Goal: Information Seeking & Learning: Learn about a topic

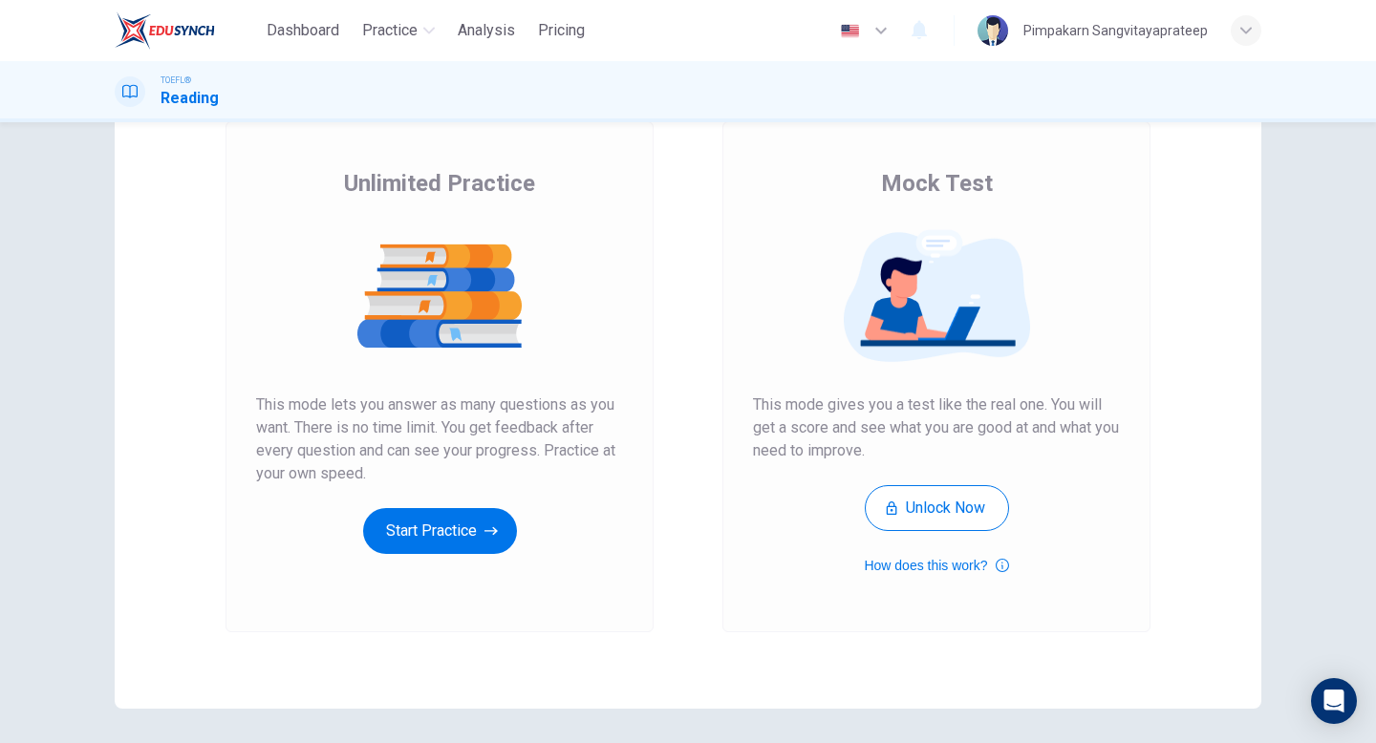
scroll to position [181, 0]
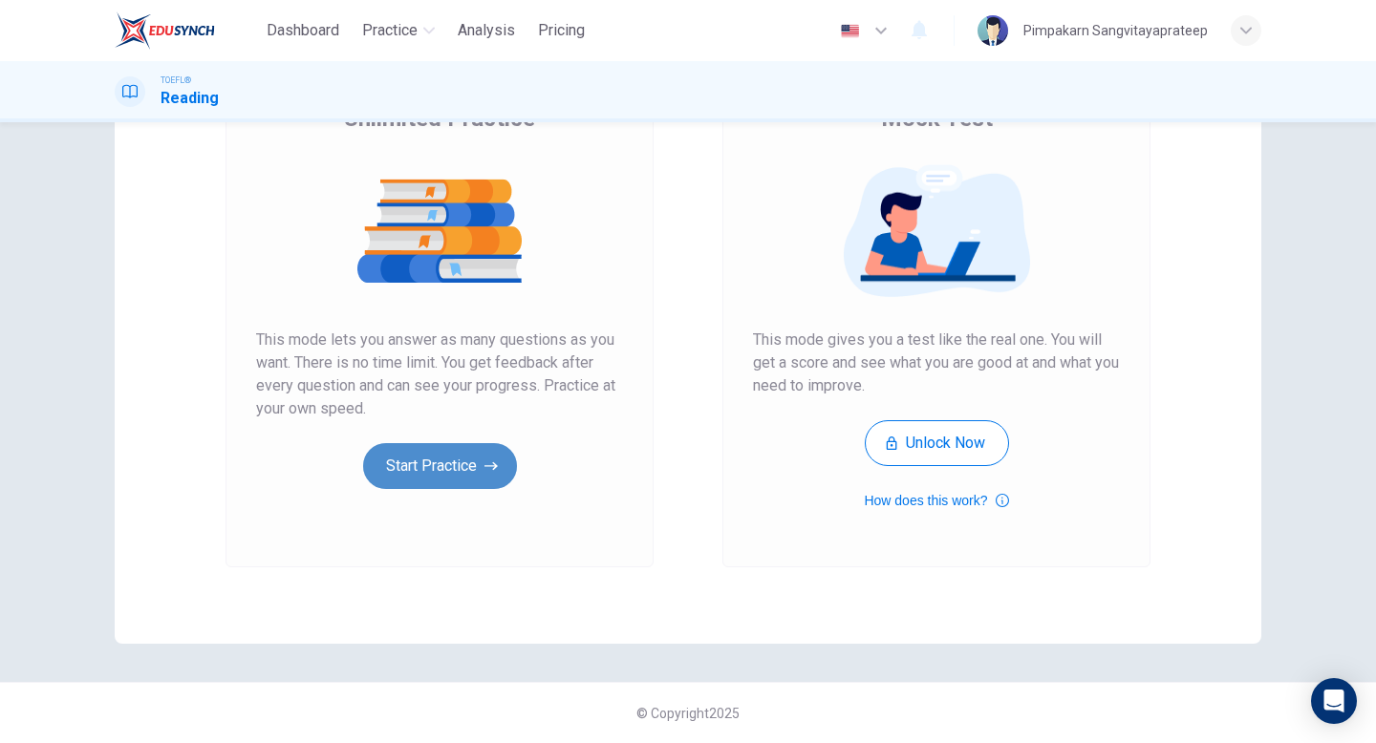
click at [464, 468] on button "Start Practice" at bounding box center [440, 466] width 154 height 46
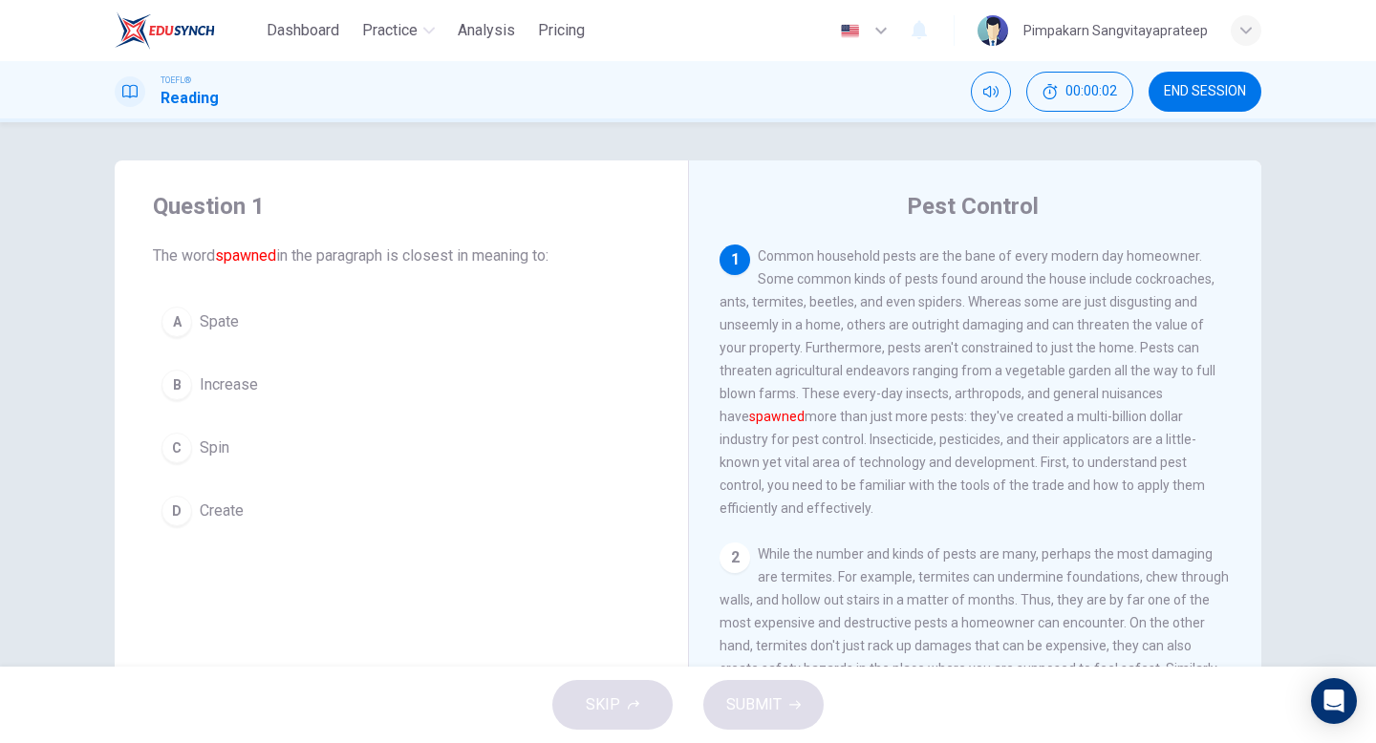
scroll to position [73, 0]
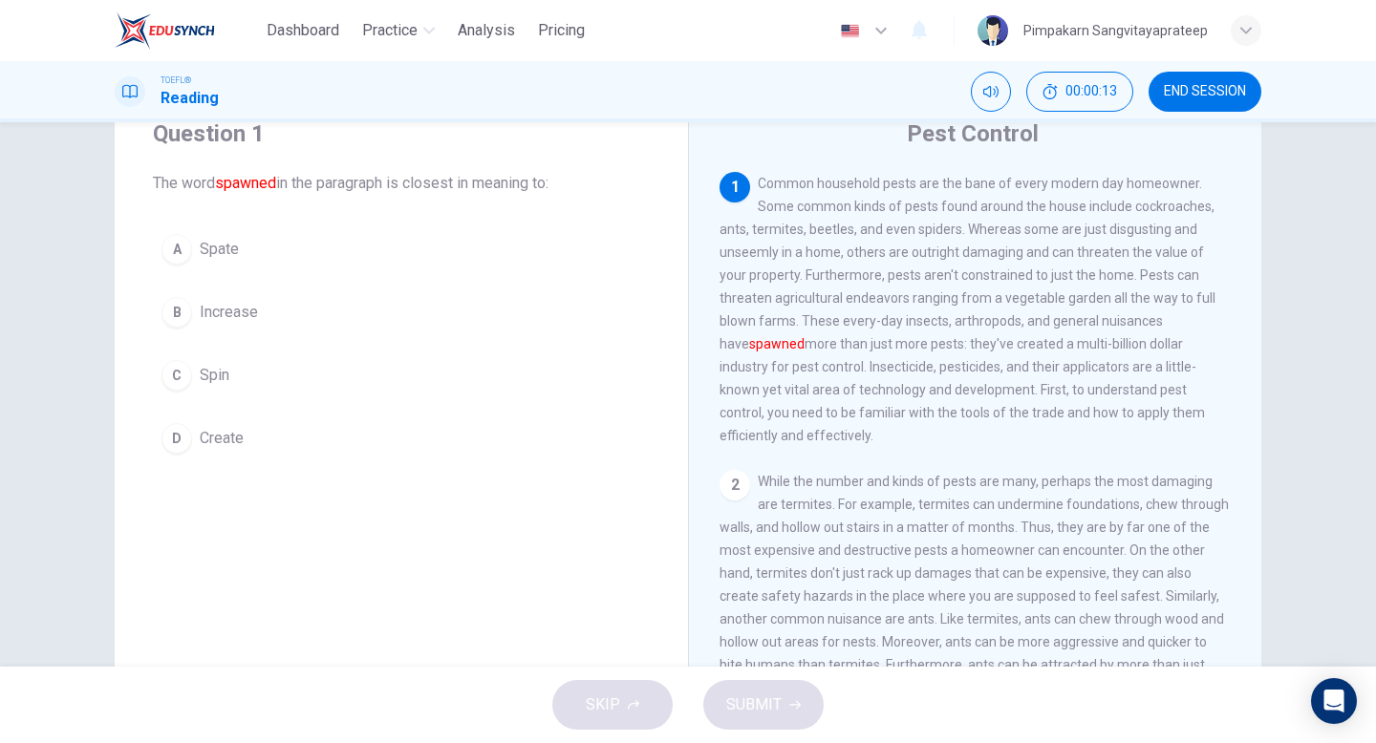
click at [225, 441] on span "Create" at bounding box center [222, 438] width 44 height 23
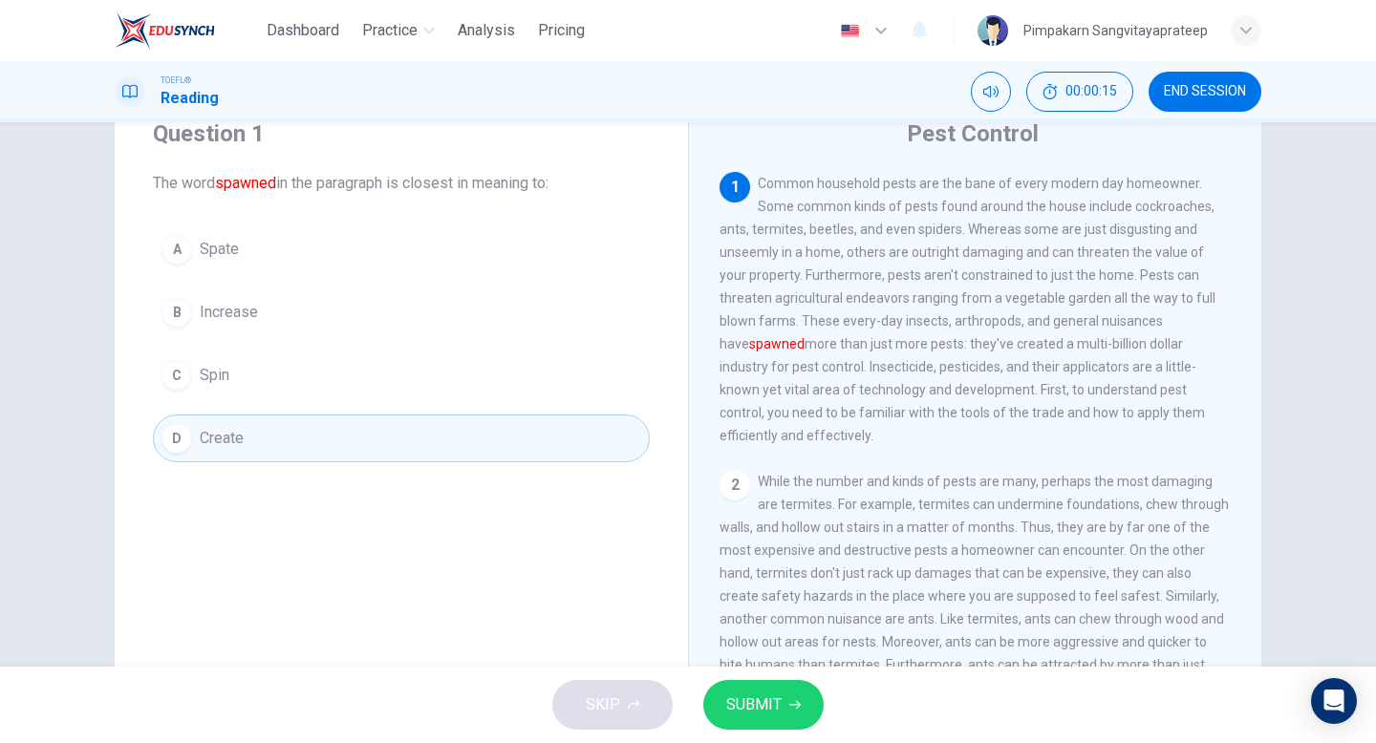
click at [774, 713] on span "SUBMIT" at bounding box center [753, 705] width 55 height 27
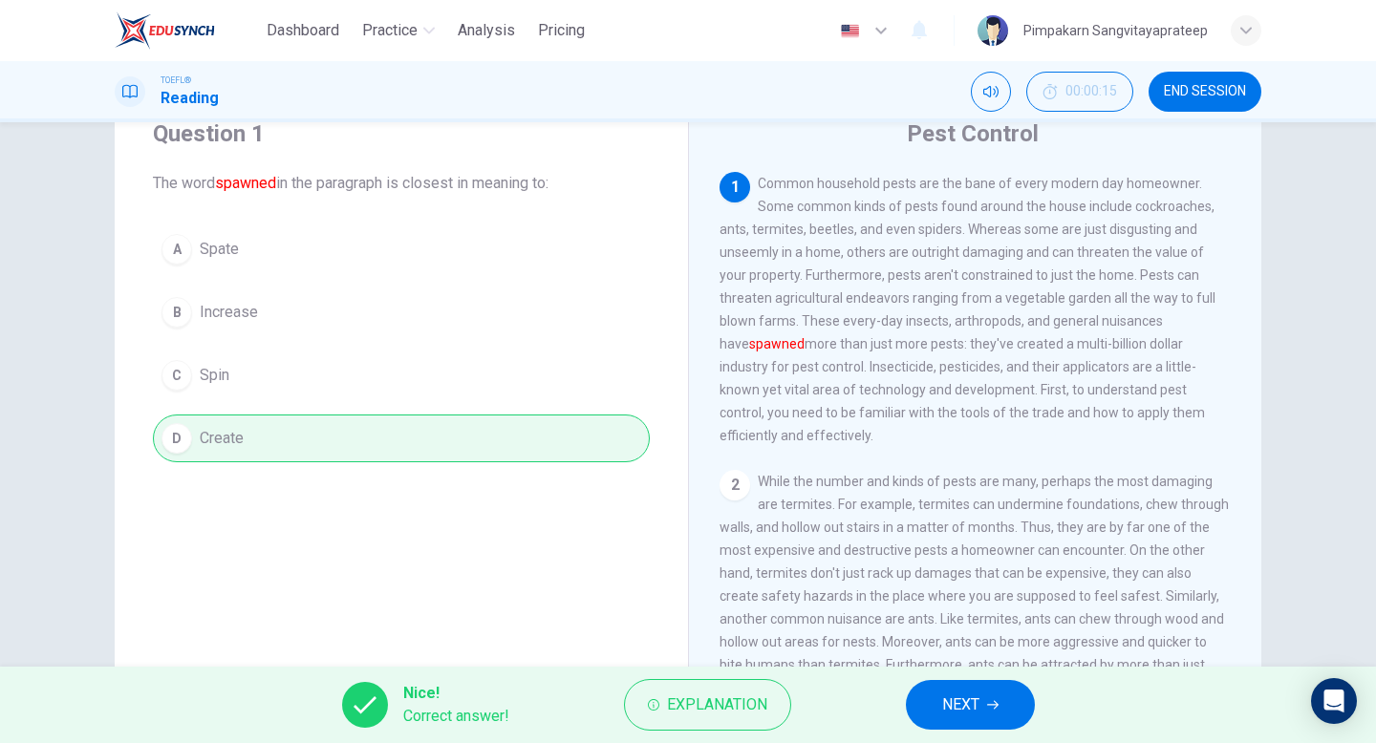
click at [969, 709] on span "NEXT" at bounding box center [960, 705] width 37 height 27
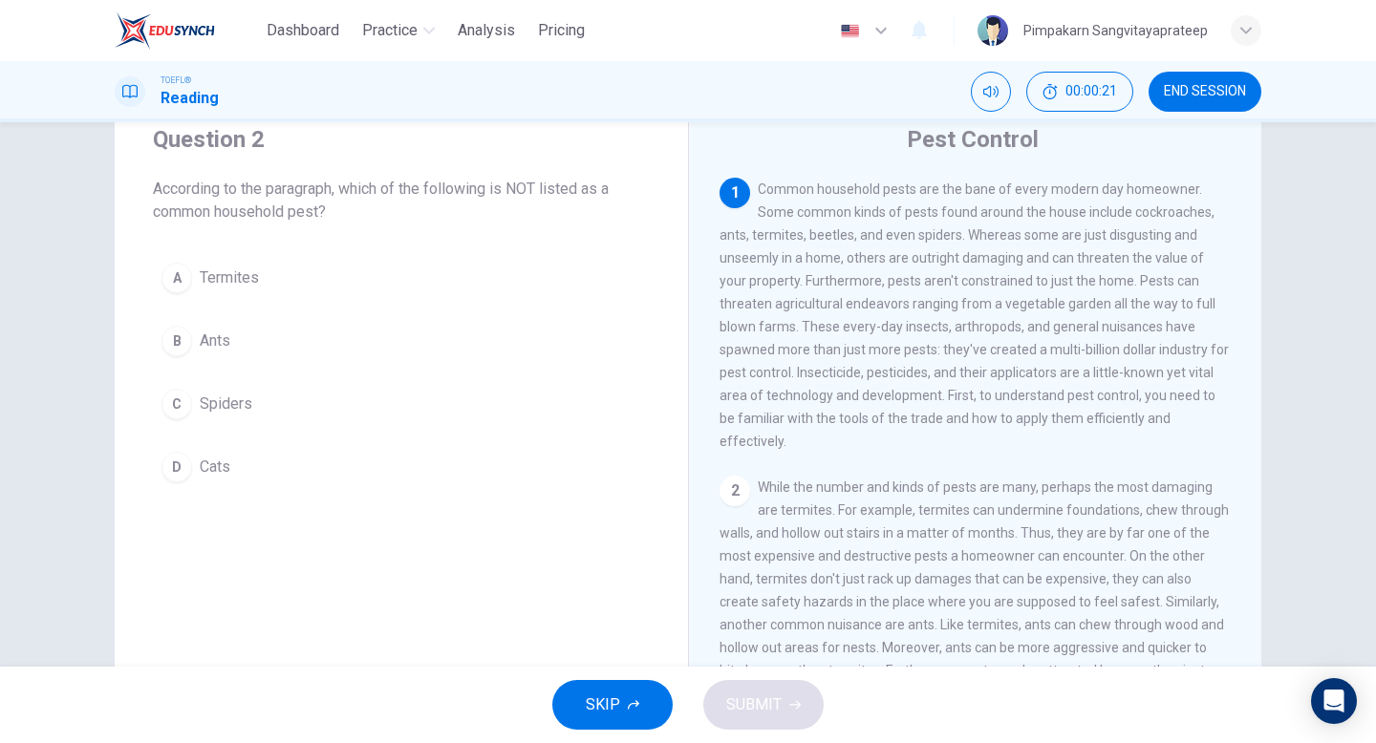
scroll to position [66, 0]
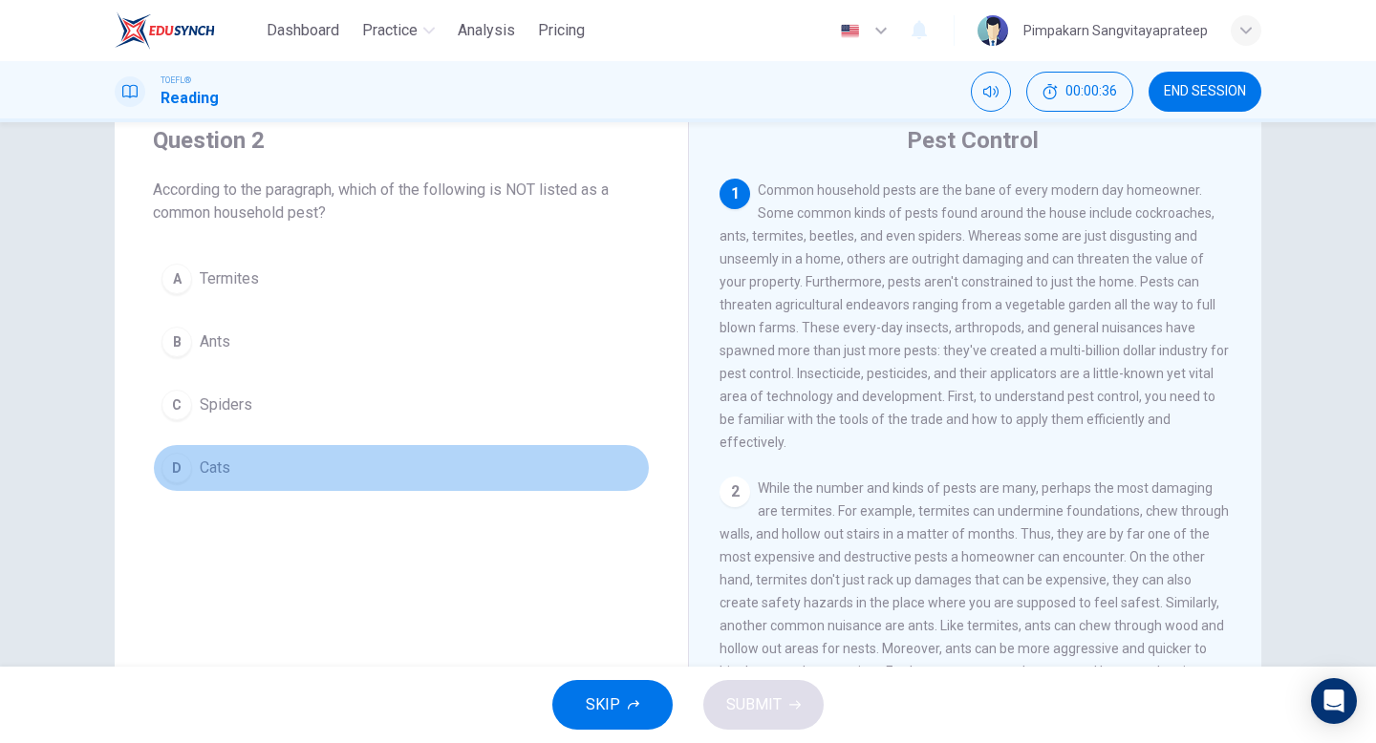
click at [205, 470] on span "Cats" at bounding box center [215, 468] width 31 height 23
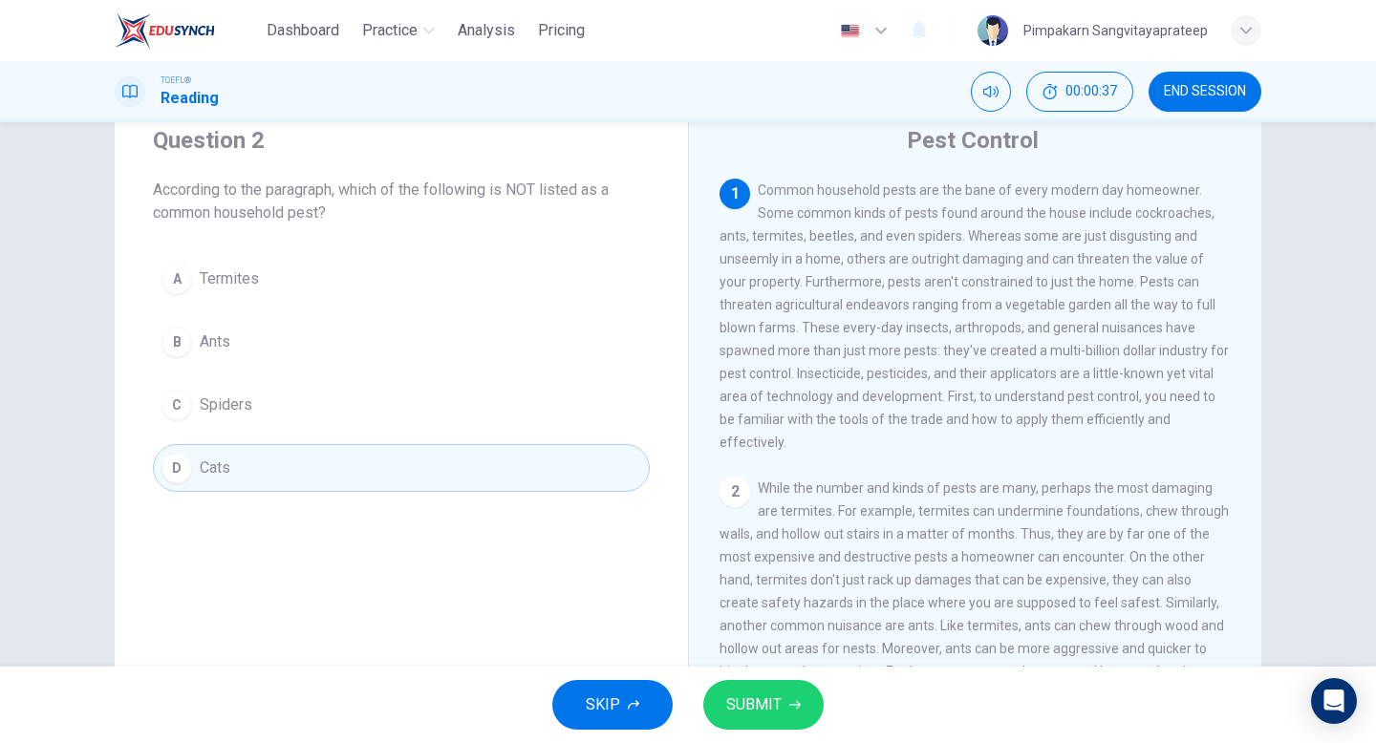
click at [744, 716] on span "SUBMIT" at bounding box center [753, 705] width 55 height 27
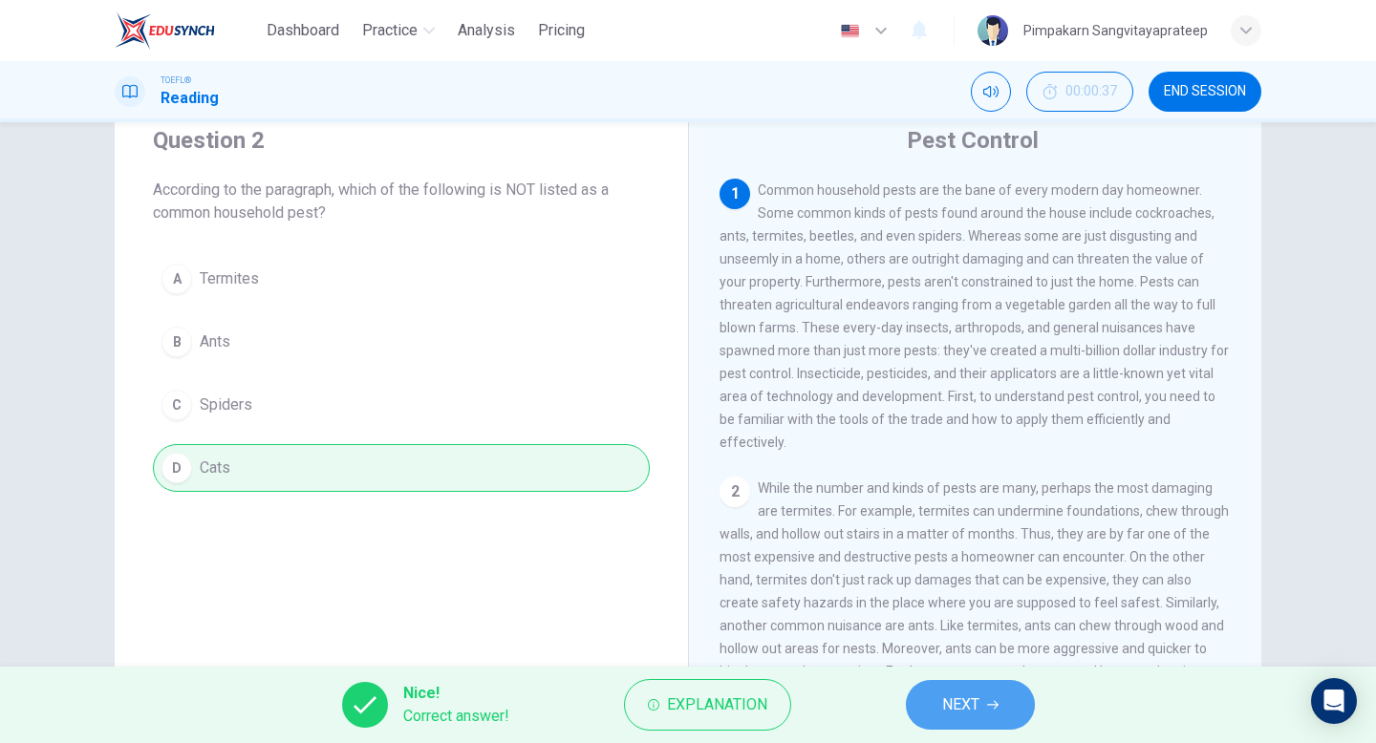
click at [945, 711] on span "NEXT" at bounding box center [960, 705] width 37 height 27
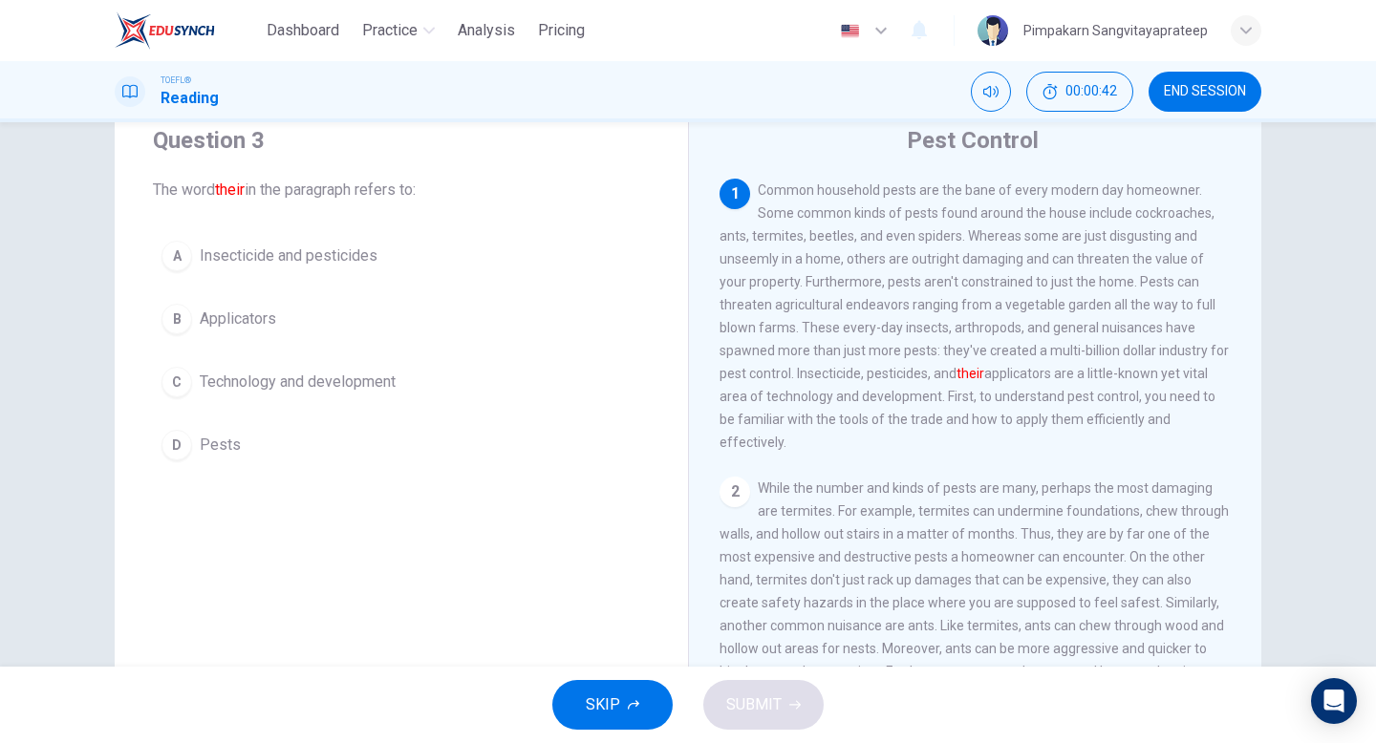
click at [333, 256] on span "Insecticide and pesticides" at bounding box center [289, 256] width 178 height 23
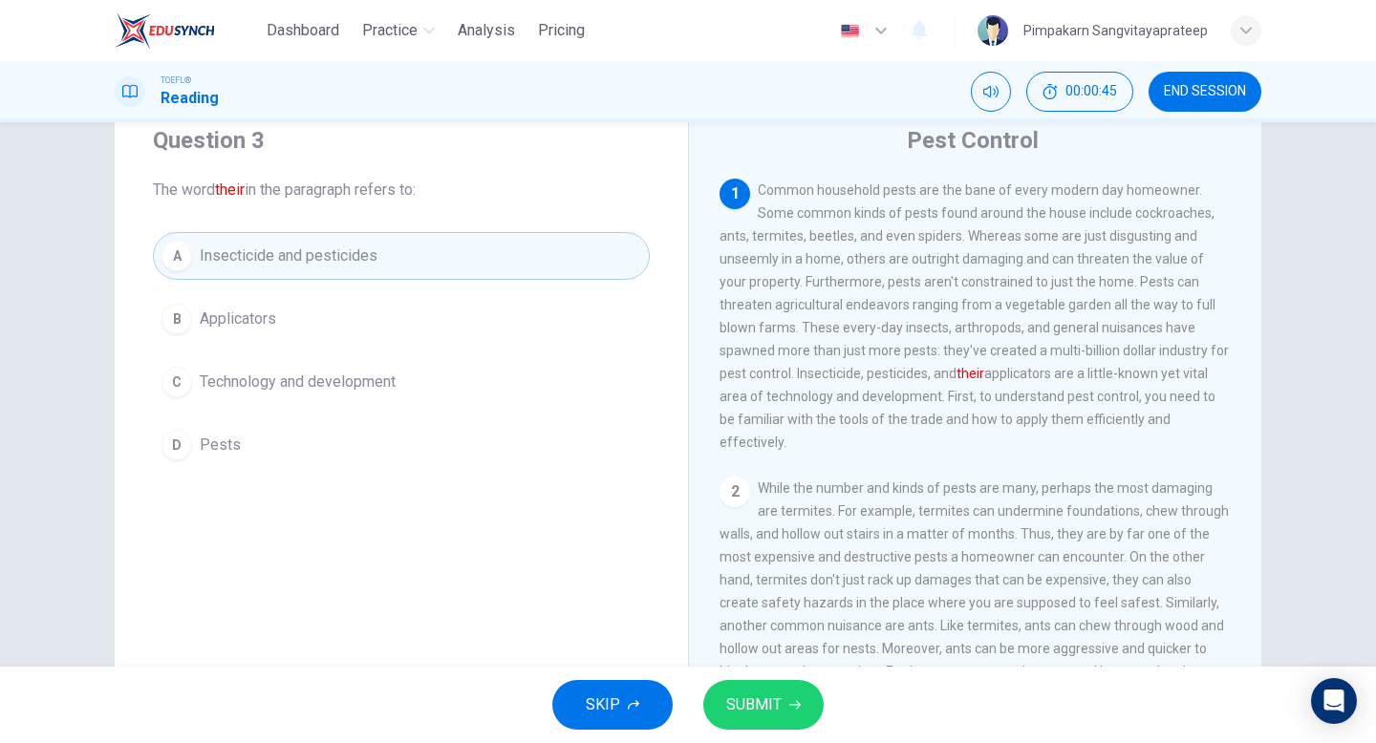
click at [755, 699] on span "SUBMIT" at bounding box center [753, 705] width 55 height 27
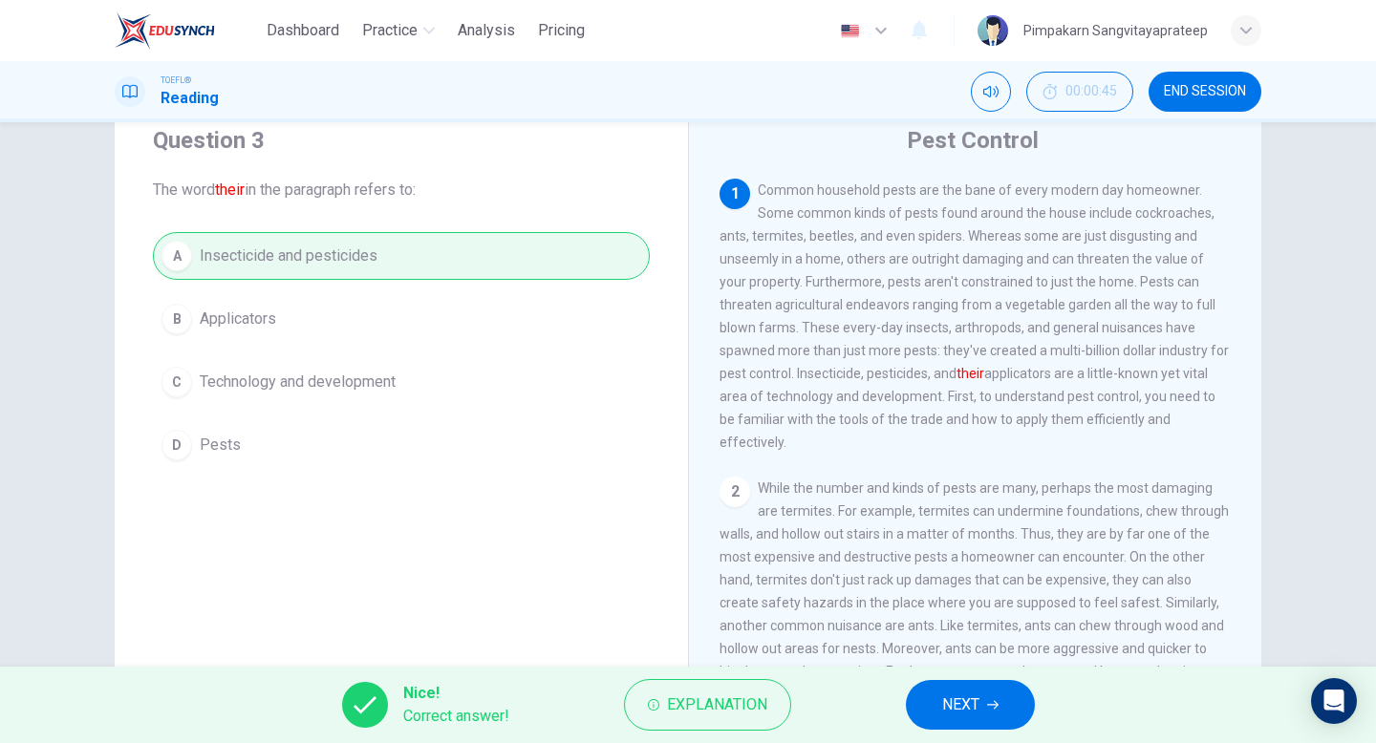
click at [959, 705] on span "NEXT" at bounding box center [960, 705] width 37 height 27
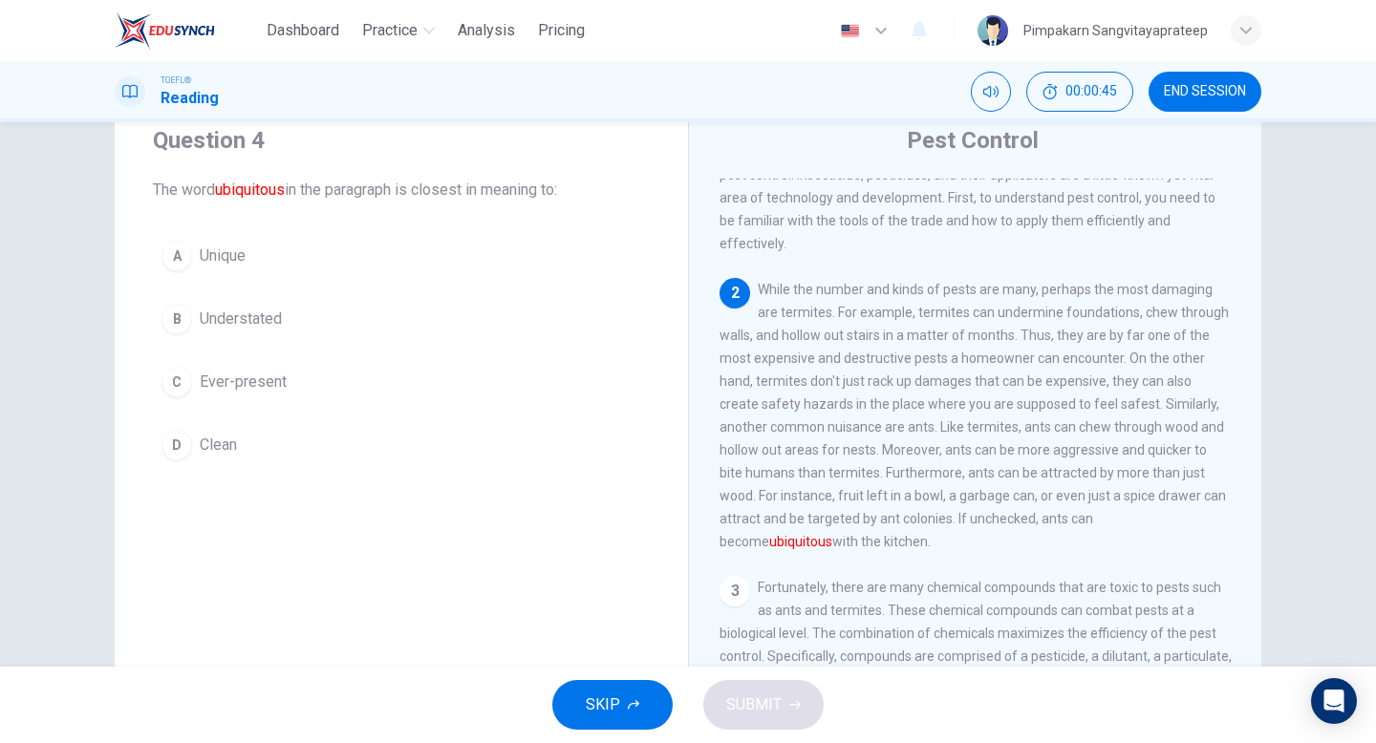
scroll to position [214, 0]
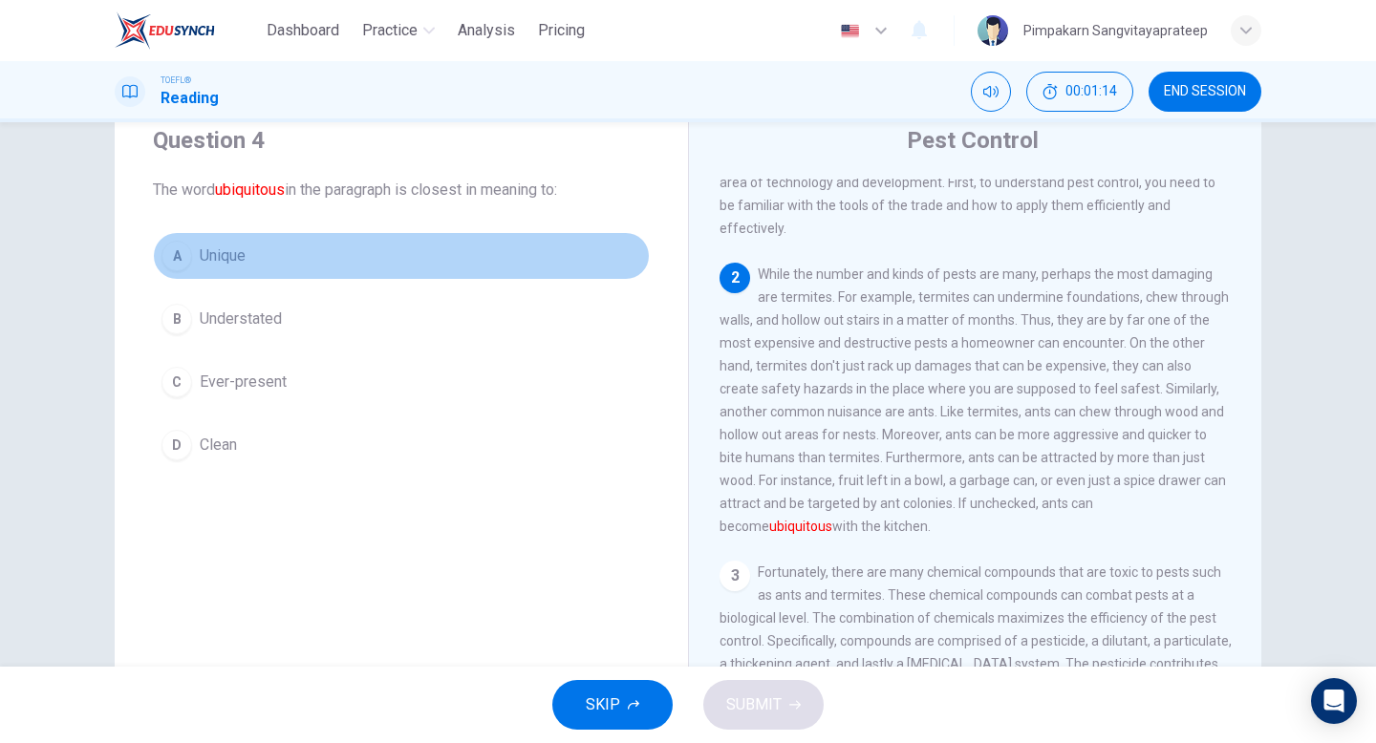
click at [226, 254] on span "Unique" at bounding box center [223, 256] width 46 height 23
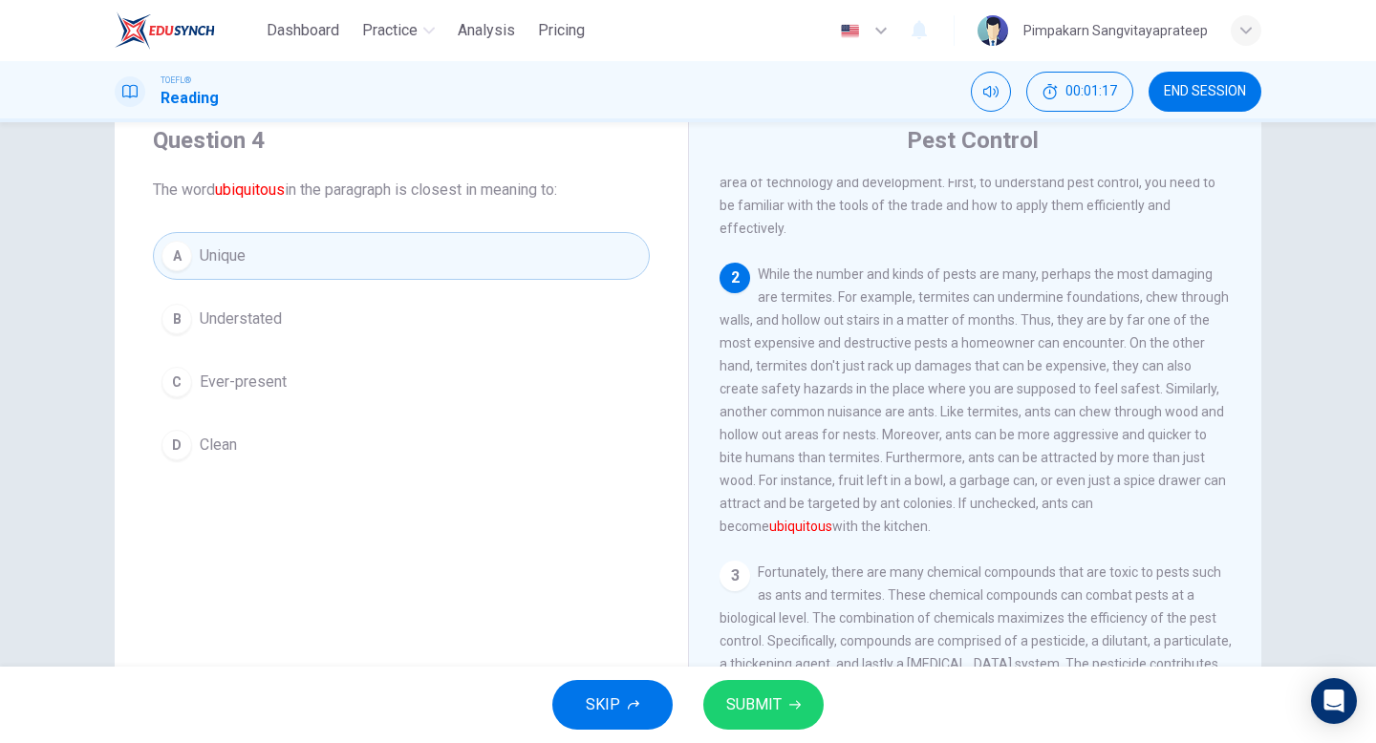
click at [709, 714] on button "SUBMIT" at bounding box center [763, 705] width 120 height 50
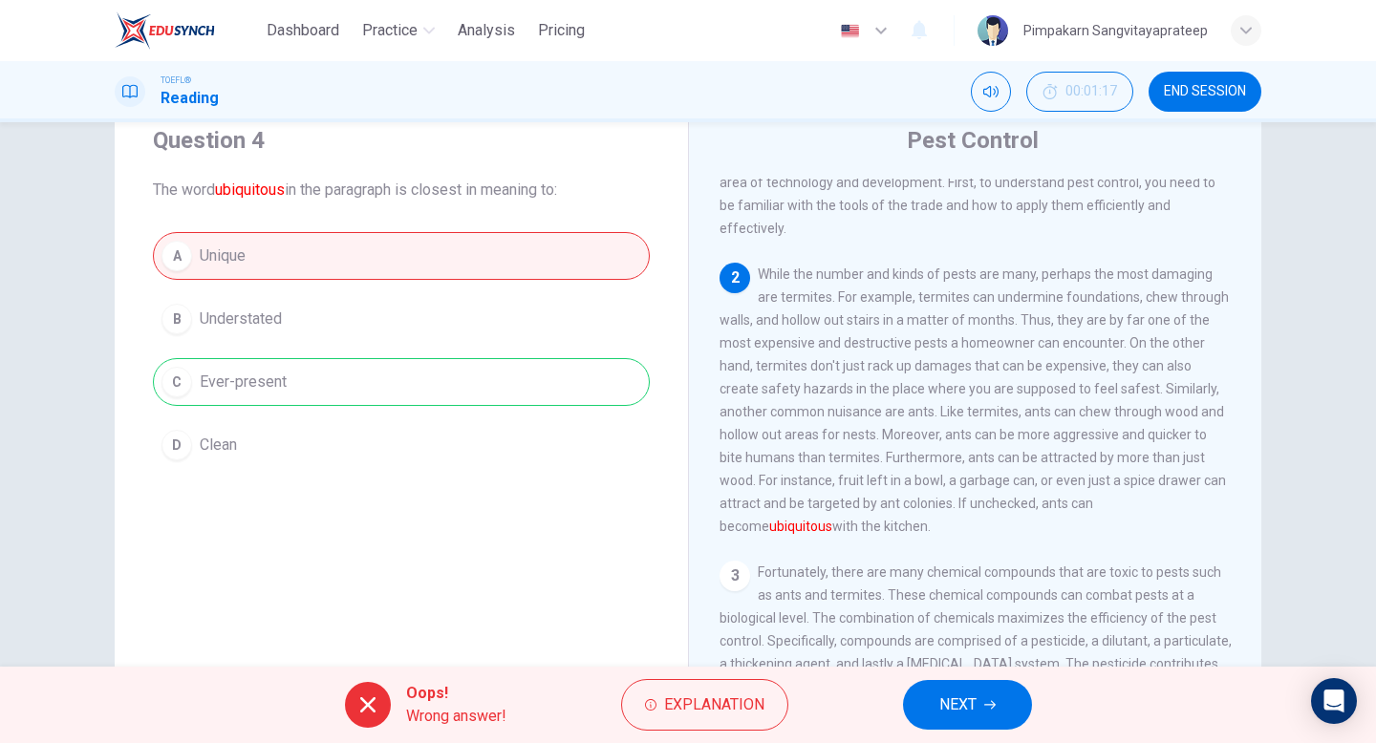
click at [1005, 721] on button "NEXT" at bounding box center [967, 705] width 129 height 50
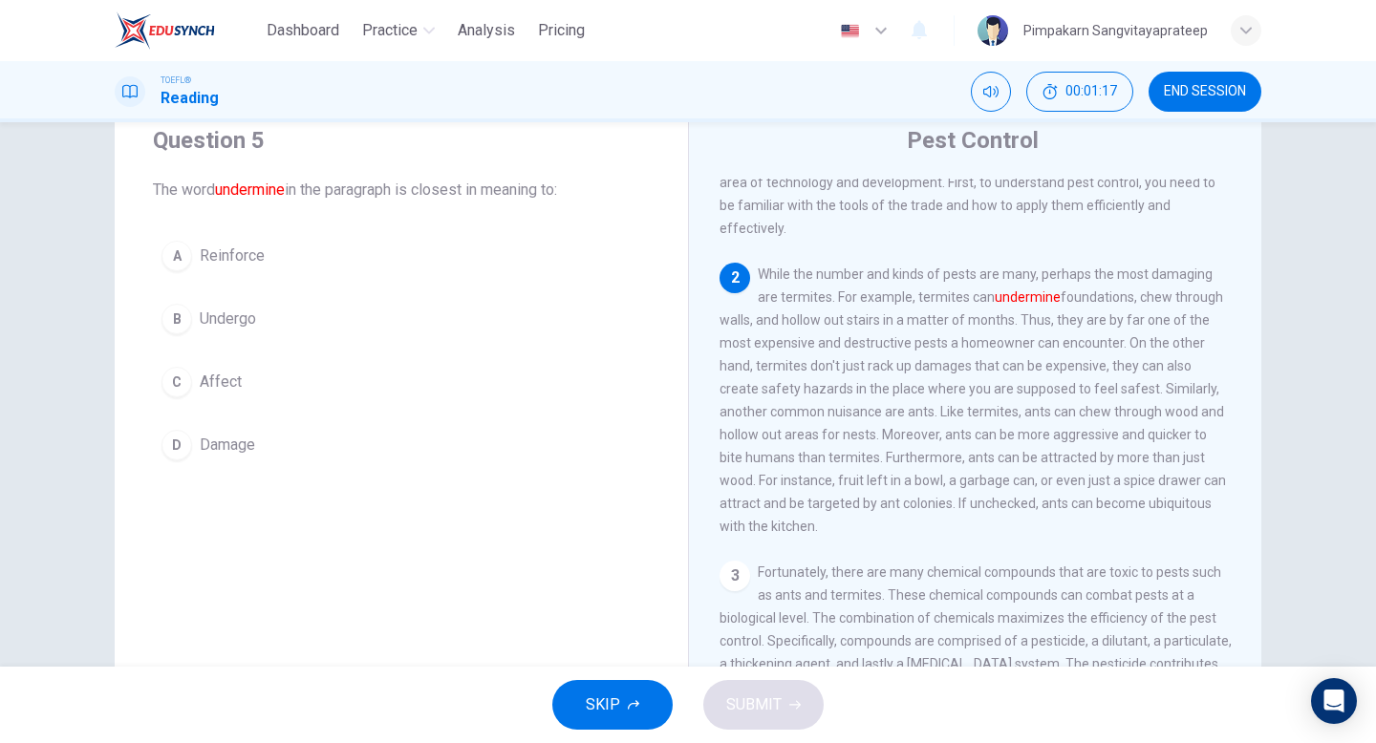
scroll to position [286, 0]
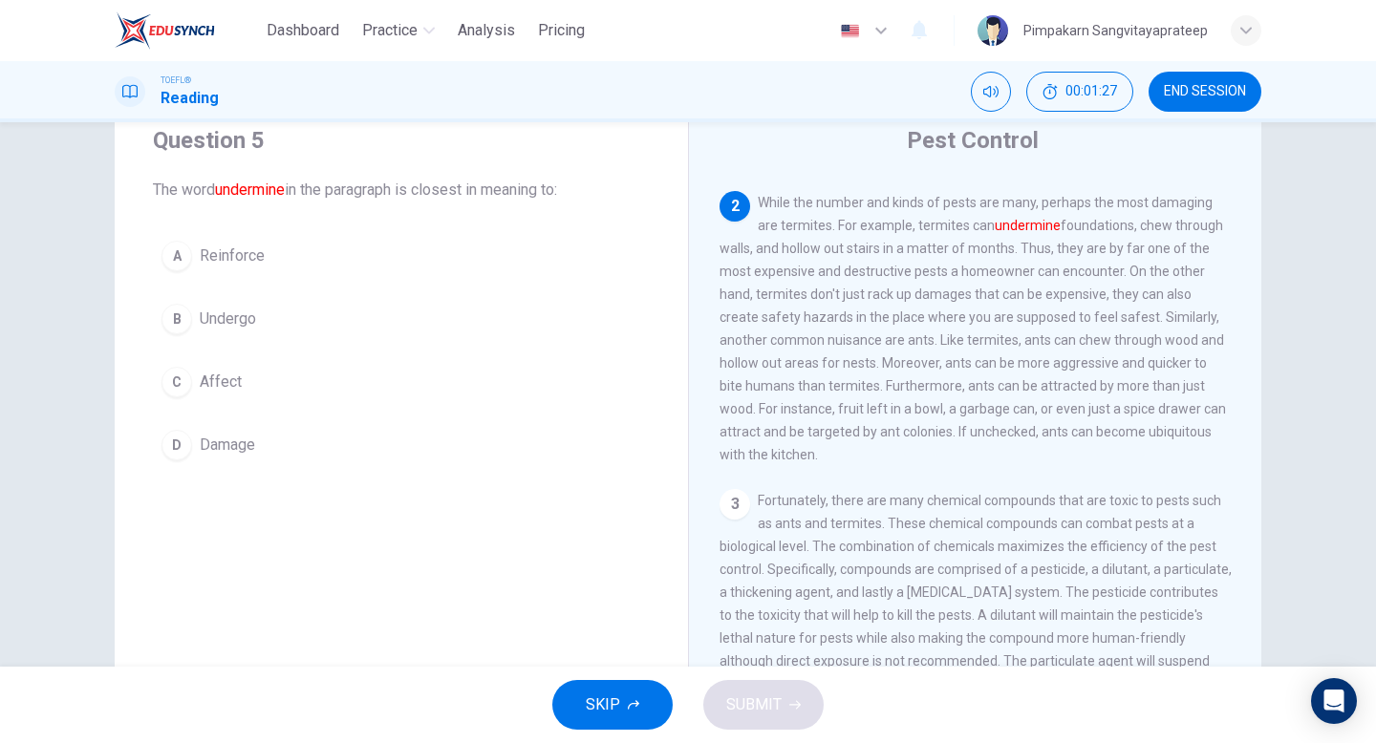
click at [235, 323] on span "Undergo" at bounding box center [228, 319] width 56 height 23
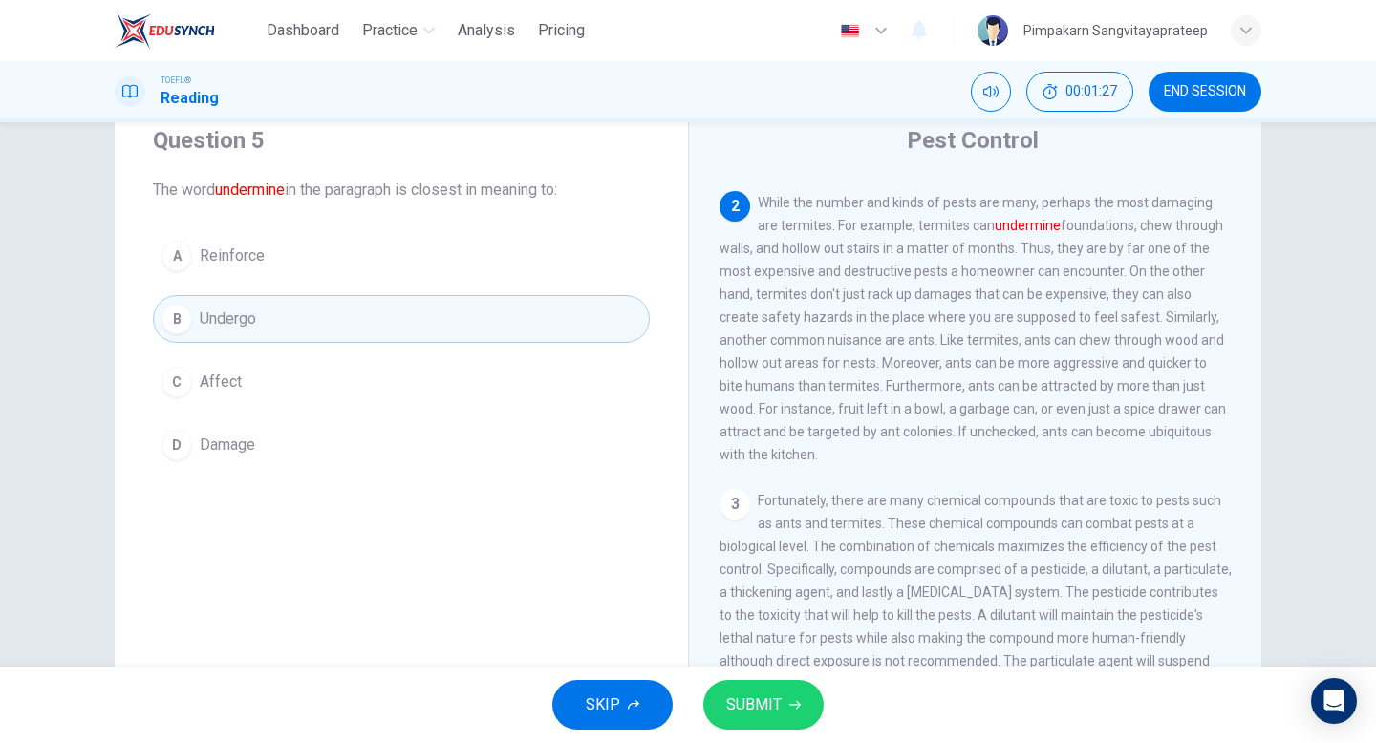
click at [761, 712] on span "SUBMIT" at bounding box center [753, 705] width 55 height 27
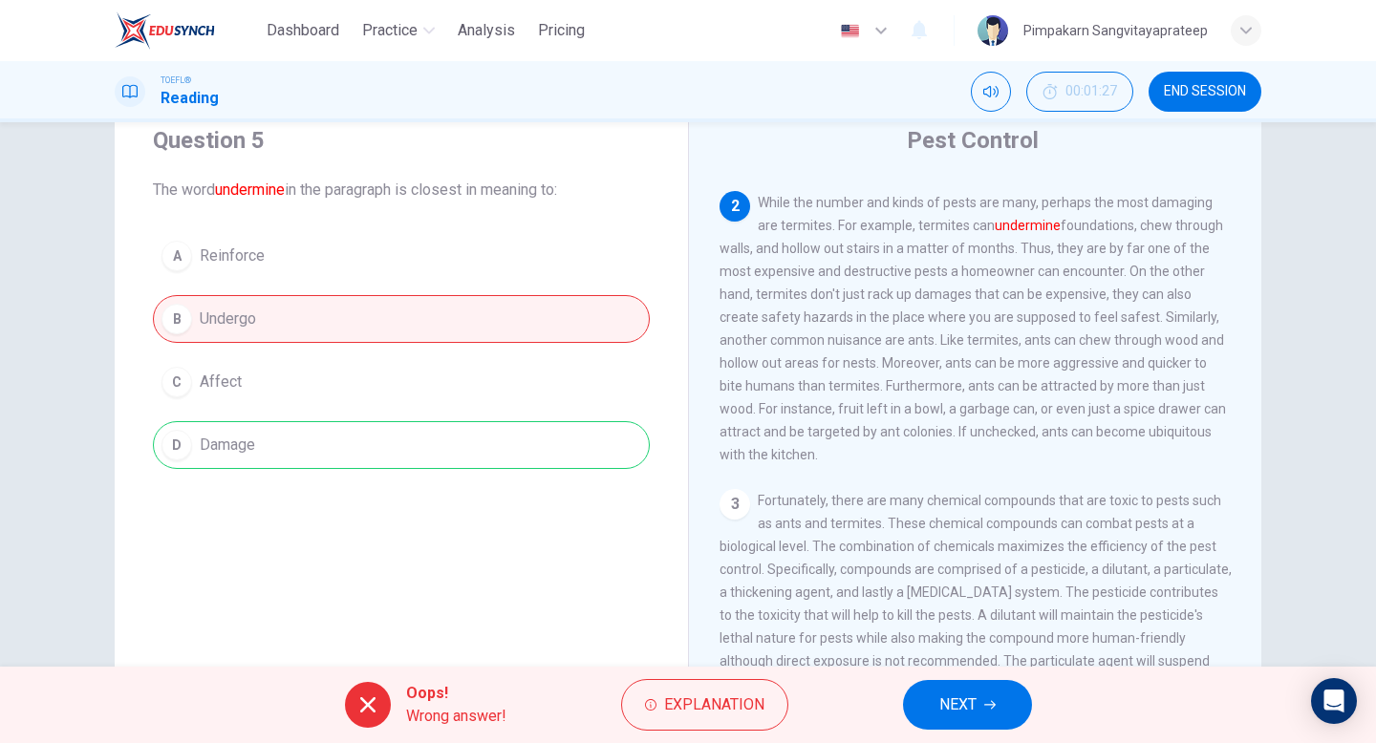
click at [980, 720] on button "NEXT" at bounding box center [967, 705] width 129 height 50
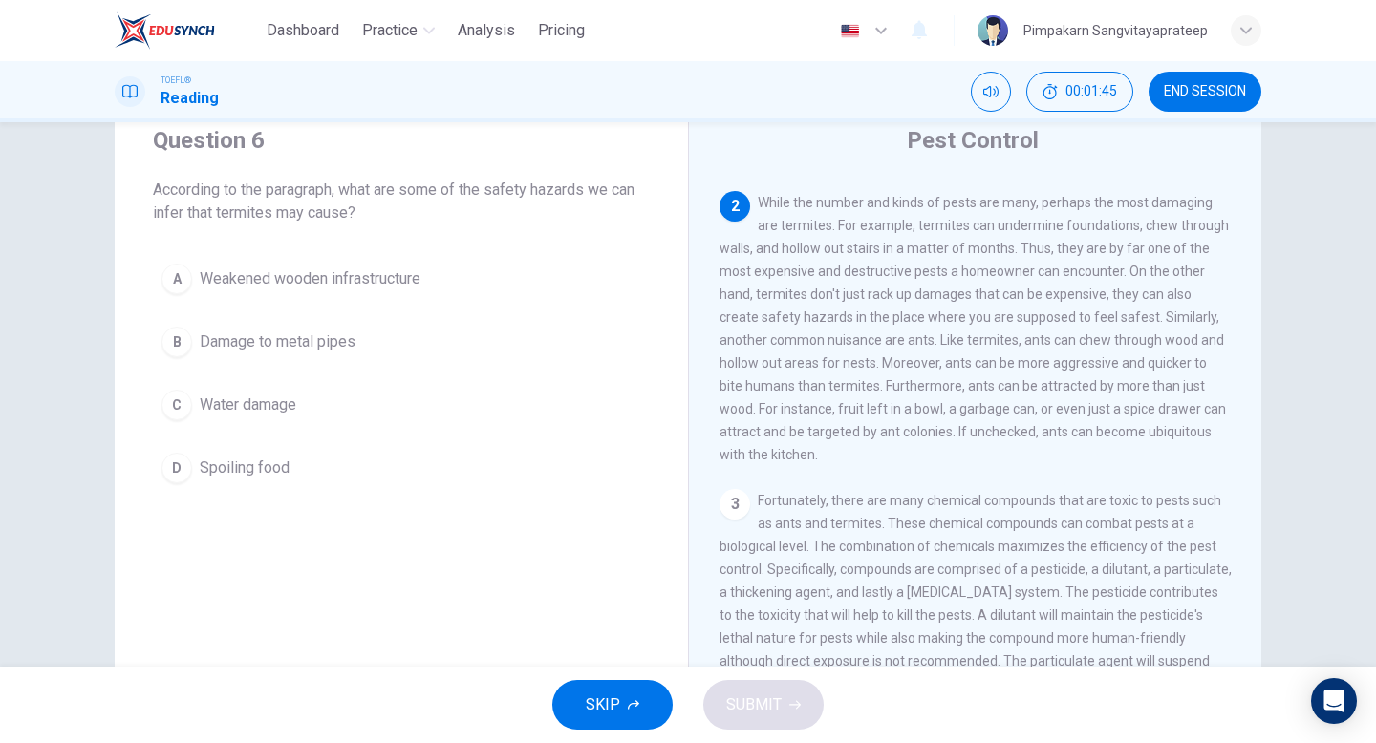
click at [278, 284] on span "Weakened wooden infrastructure" at bounding box center [310, 279] width 221 height 23
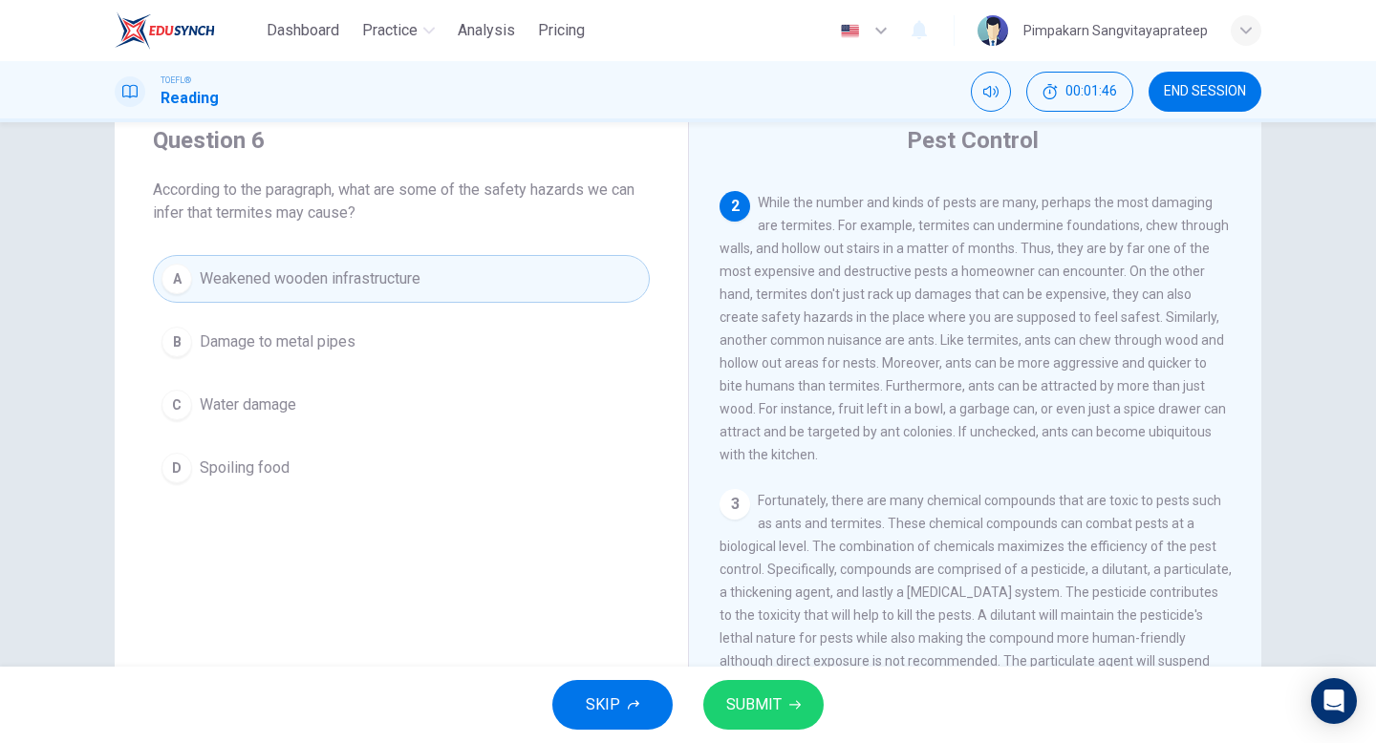
click at [806, 691] on button "SUBMIT" at bounding box center [763, 705] width 120 height 50
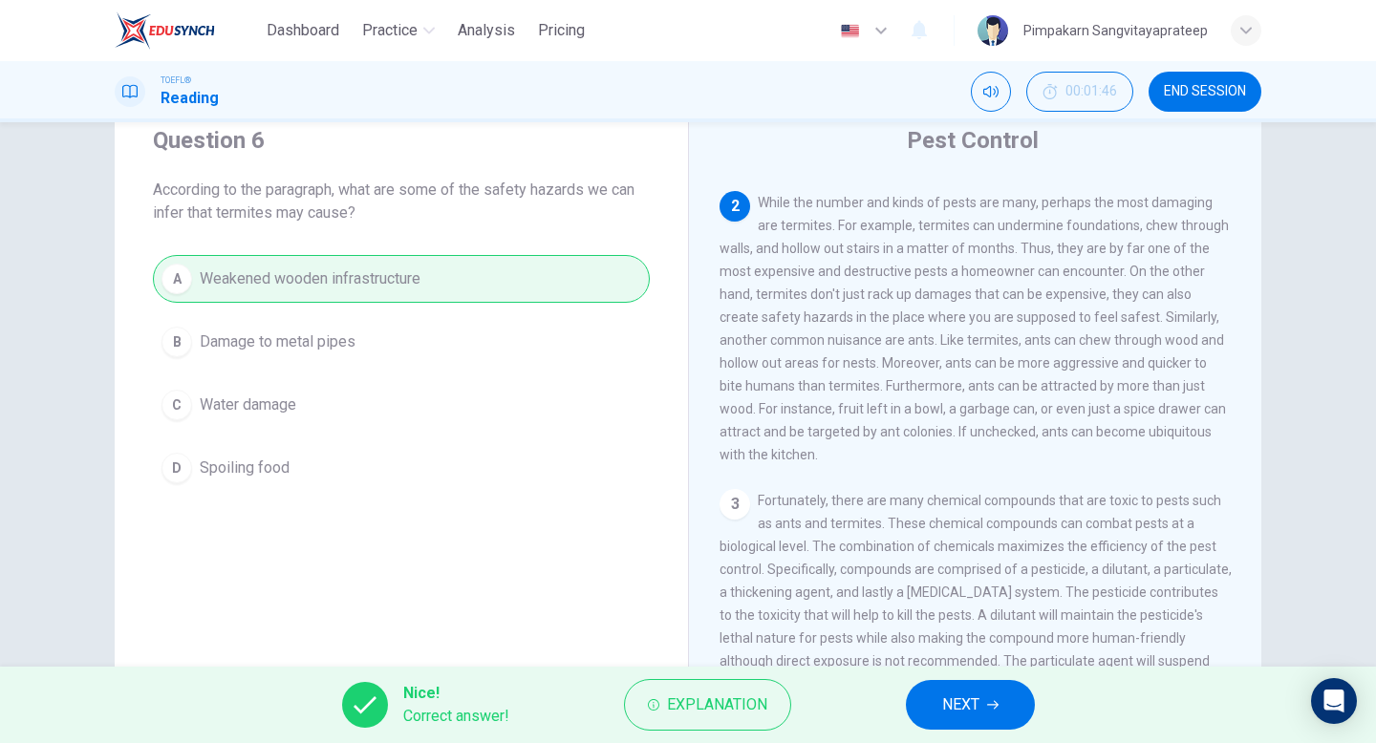
click at [915, 713] on button "NEXT" at bounding box center [970, 705] width 129 height 50
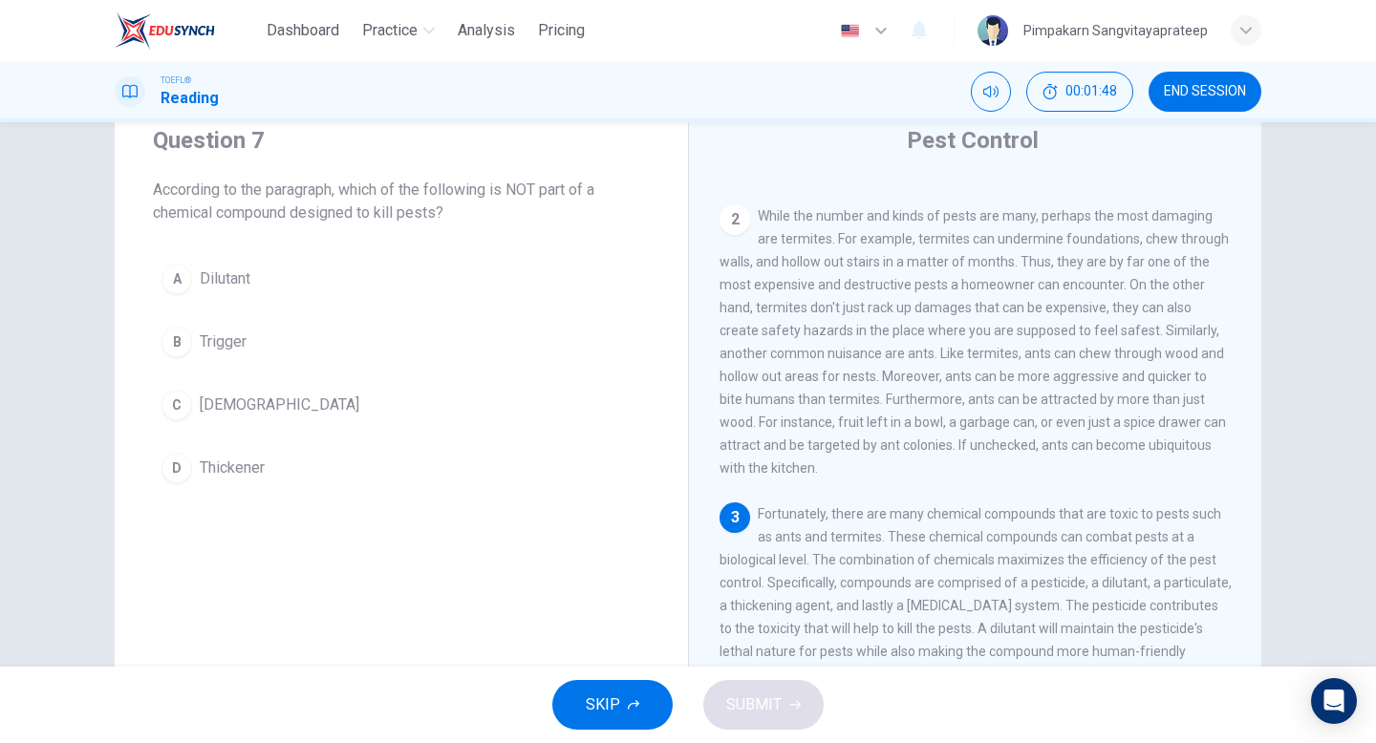
scroll to position [237, 0]
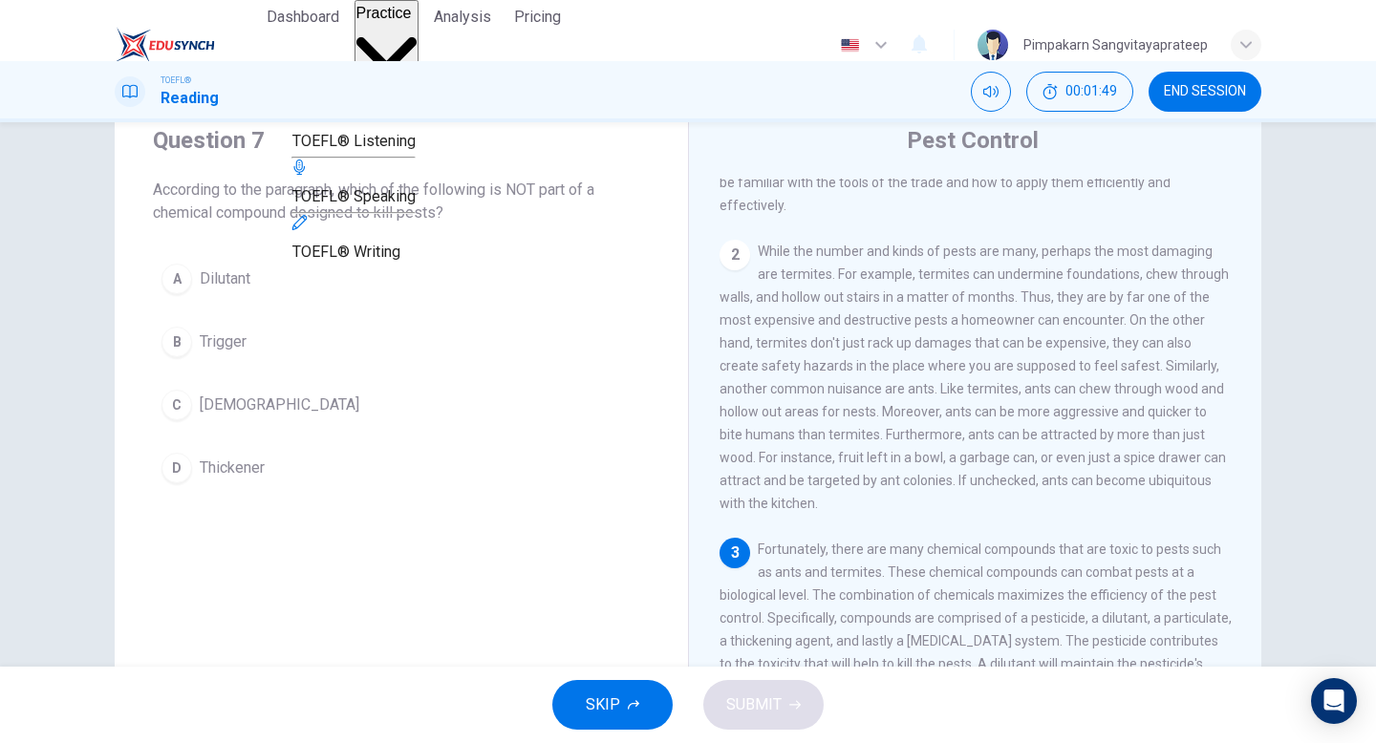
click at [412, 21] on span "Practice" at bounding box center [383, 13] width 55 height 16
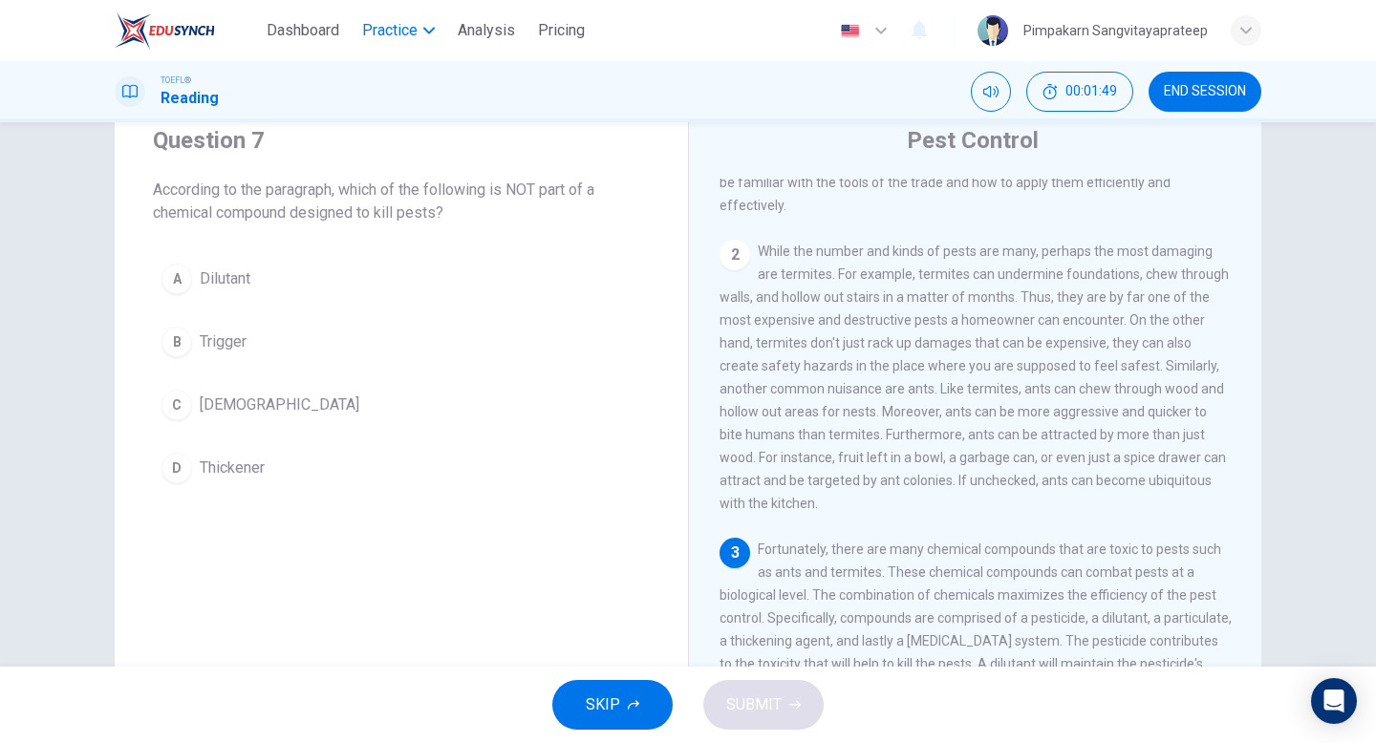
click at [416, 28] on span "Practice" at bounding box center [389, 30] width 55 height 23
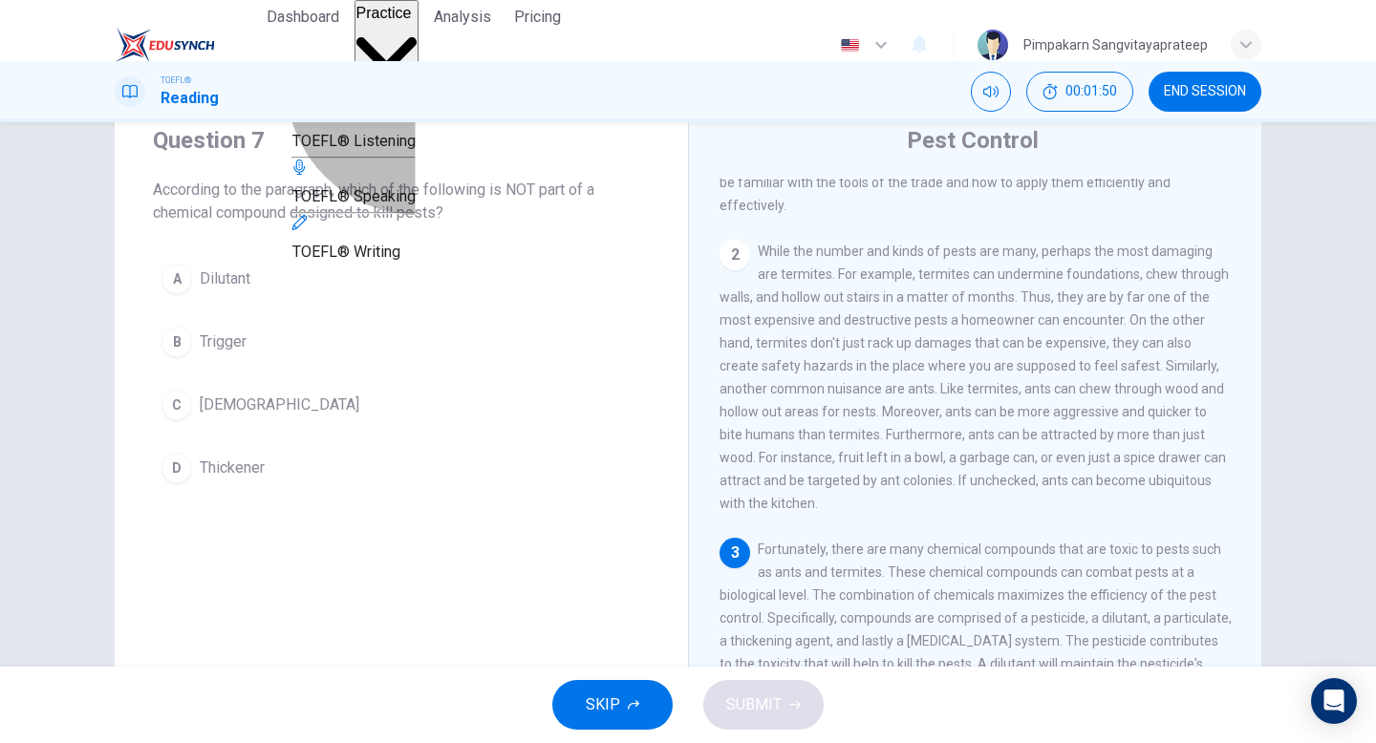
click at [416, 150] on span "TOEFL® Listening" at bounding box center [353, 141] width 123 height 18
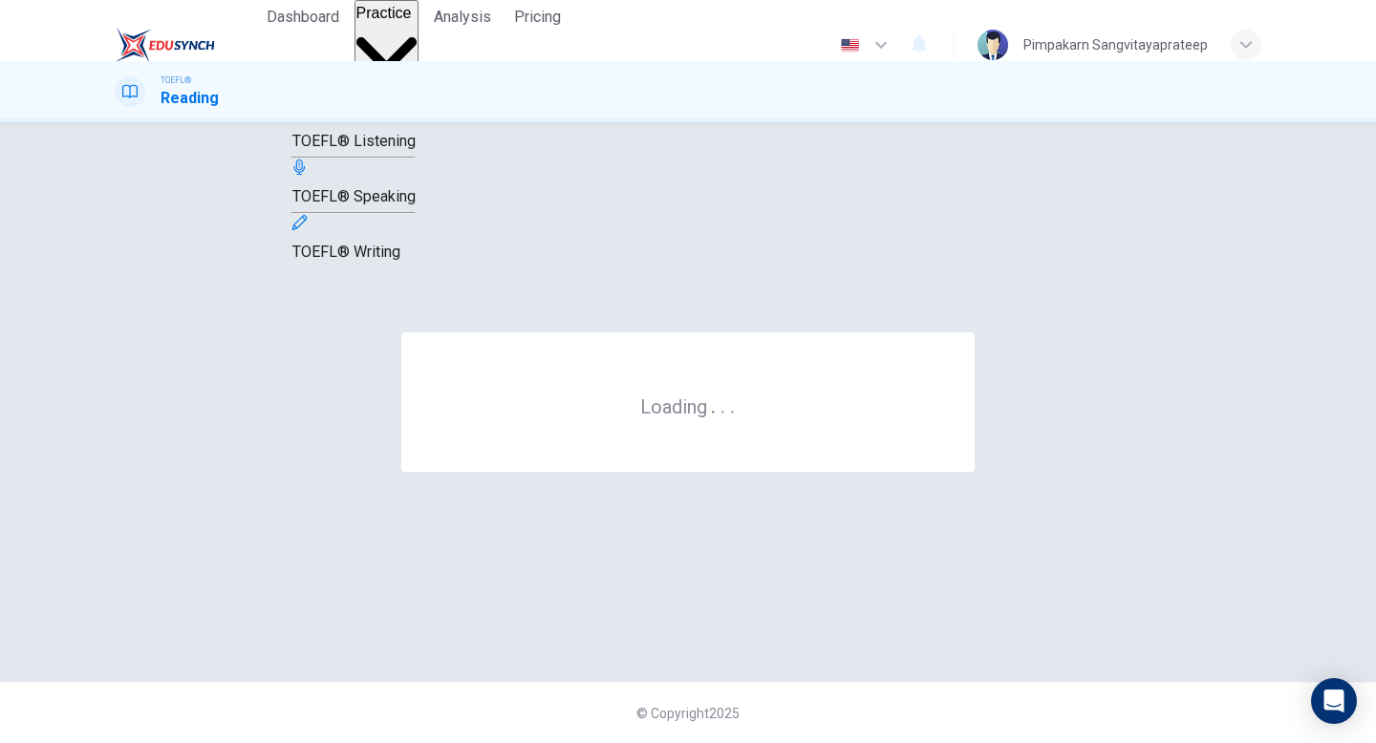
scroll to position [0, 0]
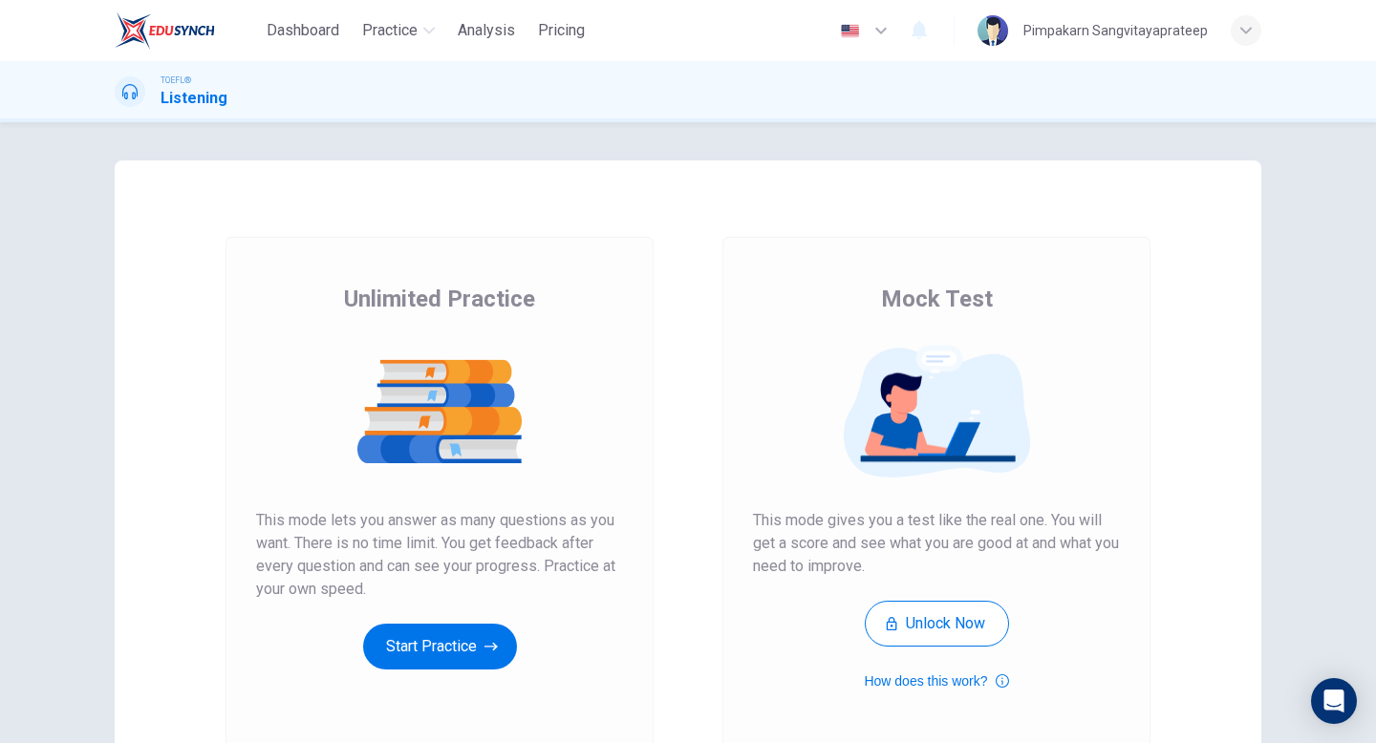
scroll to position [139, 0]
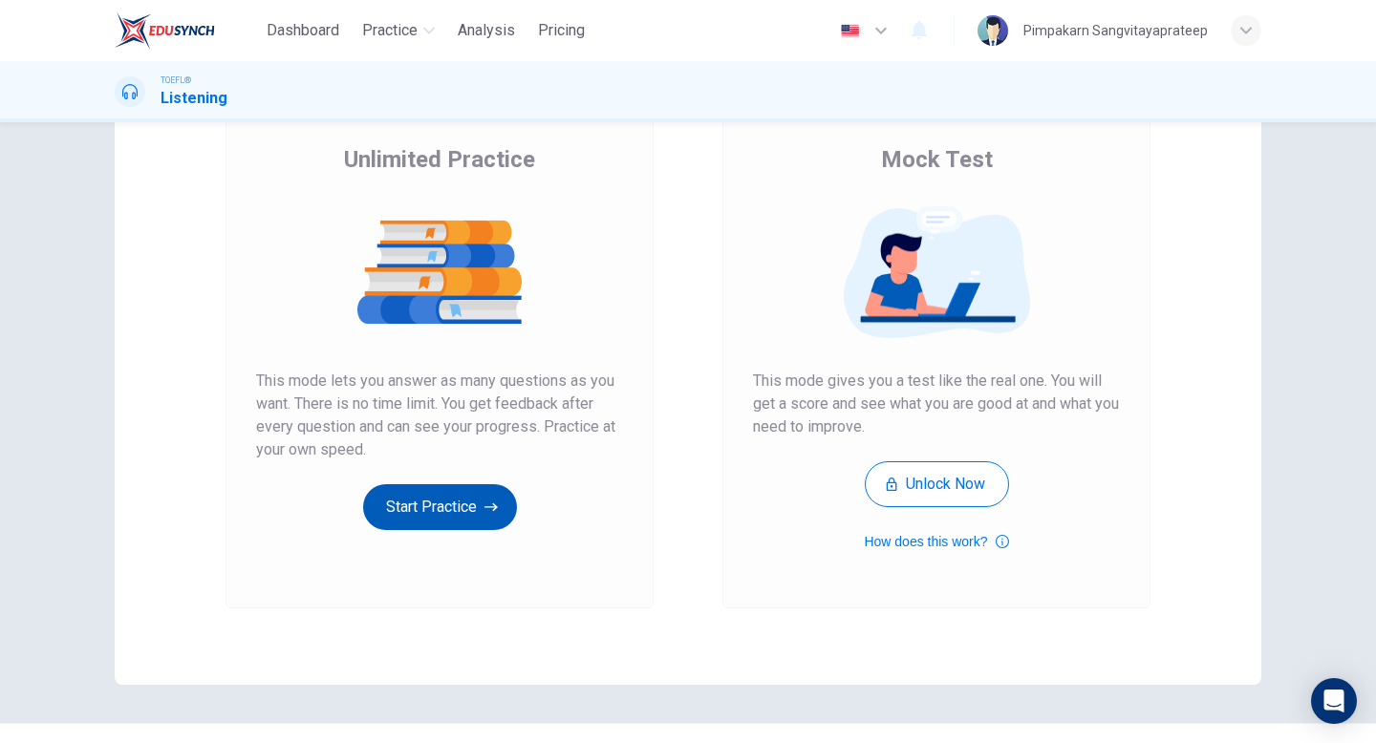
click at [455, 507] on button "Start Practice" at bounding box center [440, 507] width 154 height 46
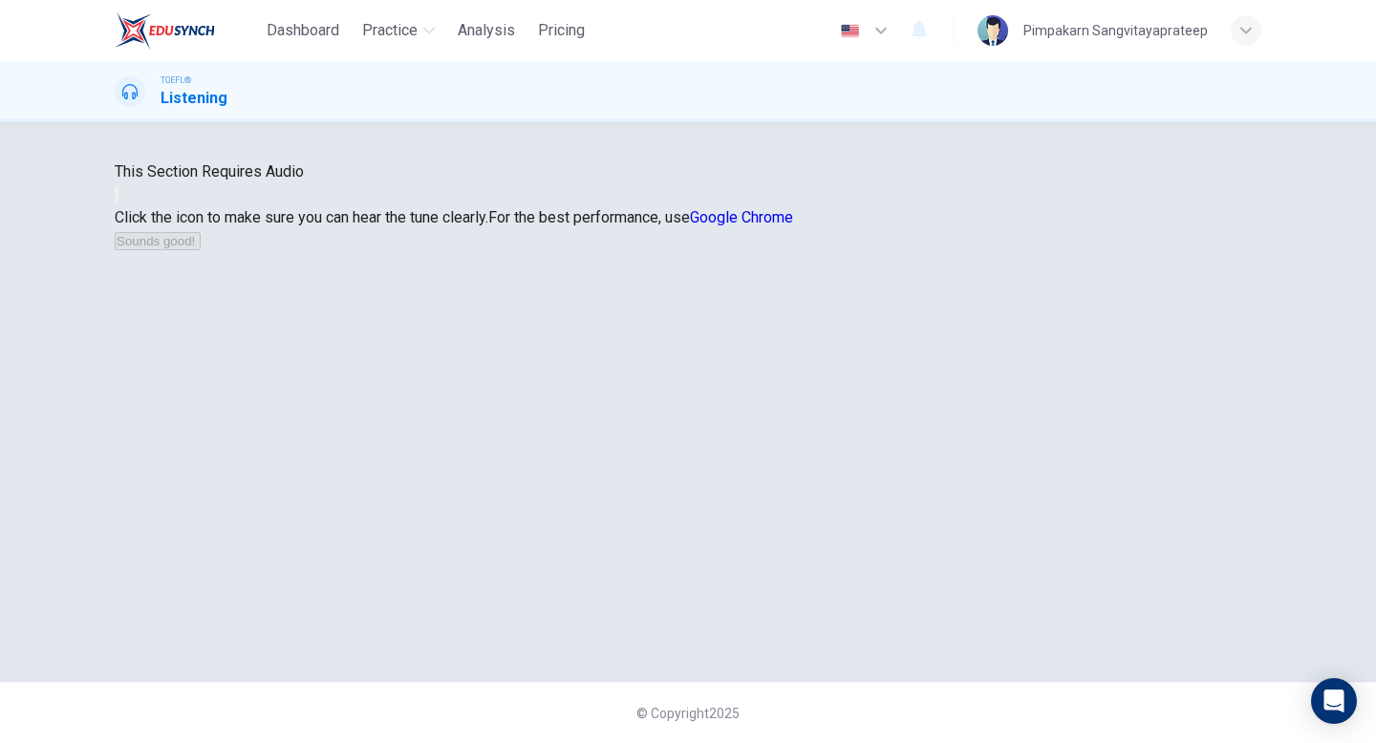
click at [118, 204] on button "button" at bounding box center [117, 195] width 4 height 18
click at [201, 250] on button "Sounds good!" at bounding box center [158, 241] width 86 height 18
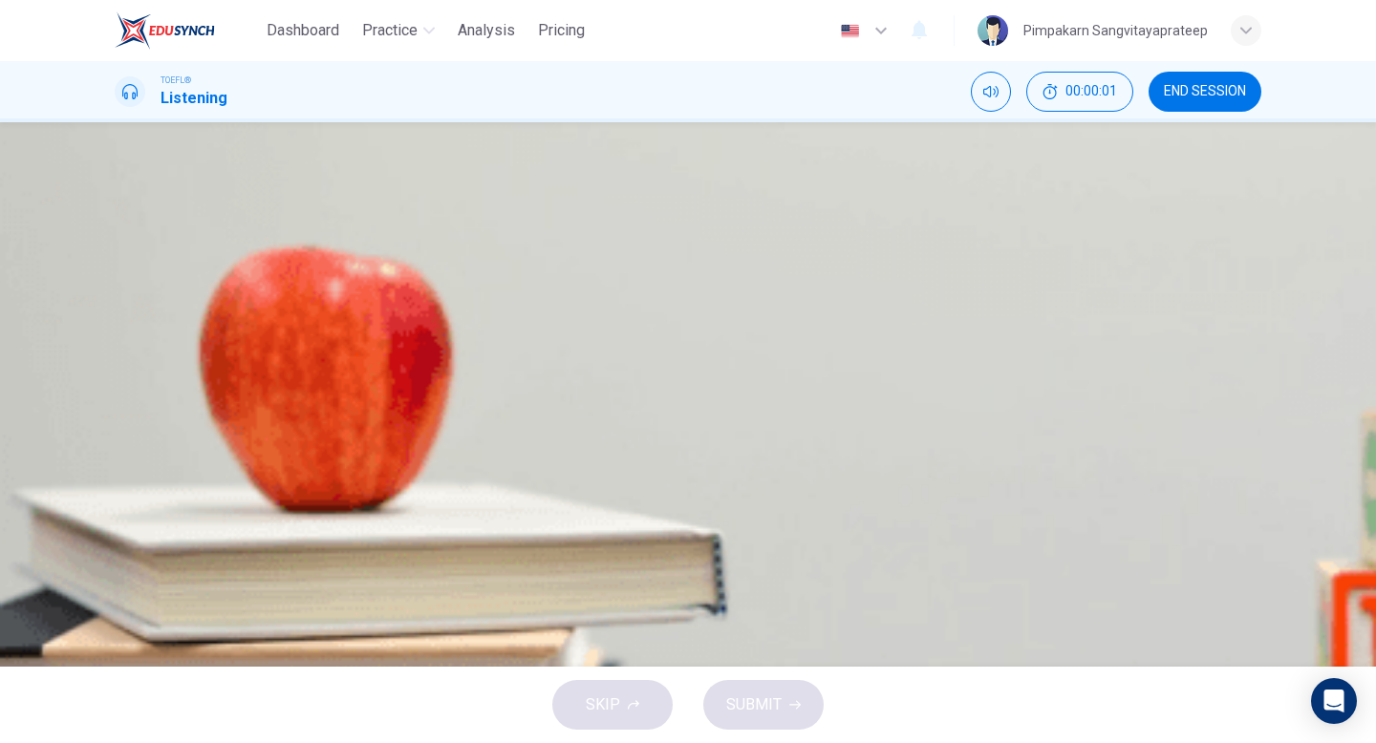
click at [136, 490] on icon "button" at bounding box center [128, 501] width 20 height 23
click at [154, 290] on div "A" at bounding box center [138, 283] width 31 height 31
click at [757, 716] on span "SUBMIT" at bounding box center [753, 705] width 55 height 27
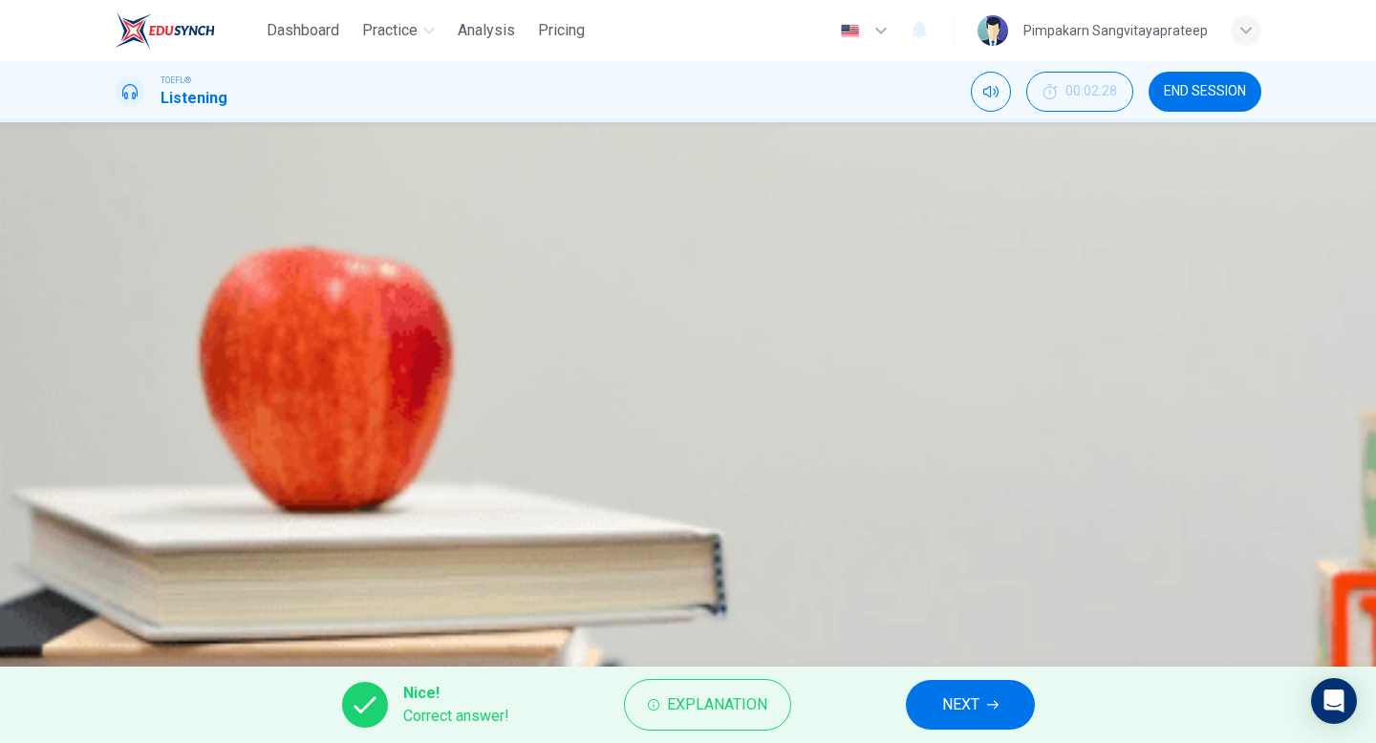
click at [976, 715] on span "NEXT" at bounding box center [960, 705] width 37 height 27
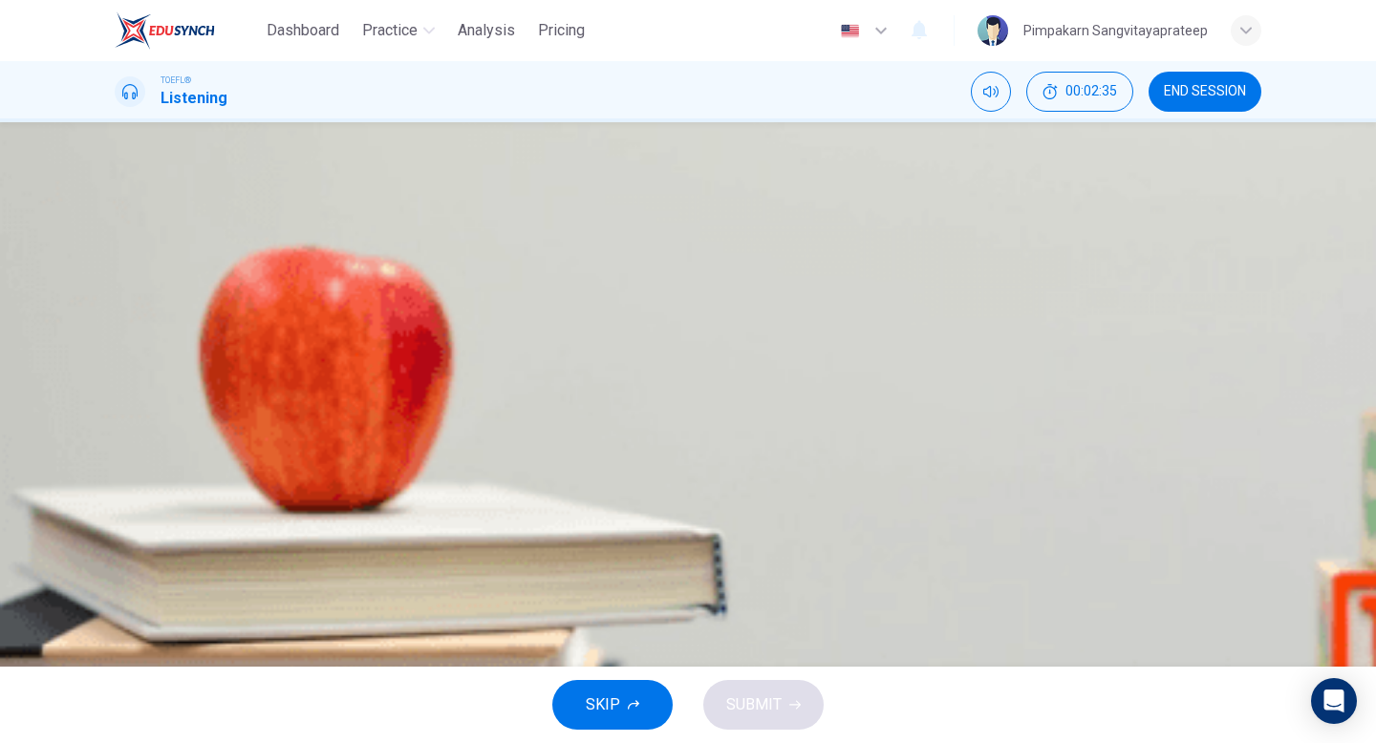
scroll to position [87, 0]
click at [651, 439] on span "The student needs to give a demo class to the students and their parents" at bounding box center [405, 427] width 489 height 23
click at [789, 720] on button "SUBMIT" at bounding box center [763, 705] width 120 height 50
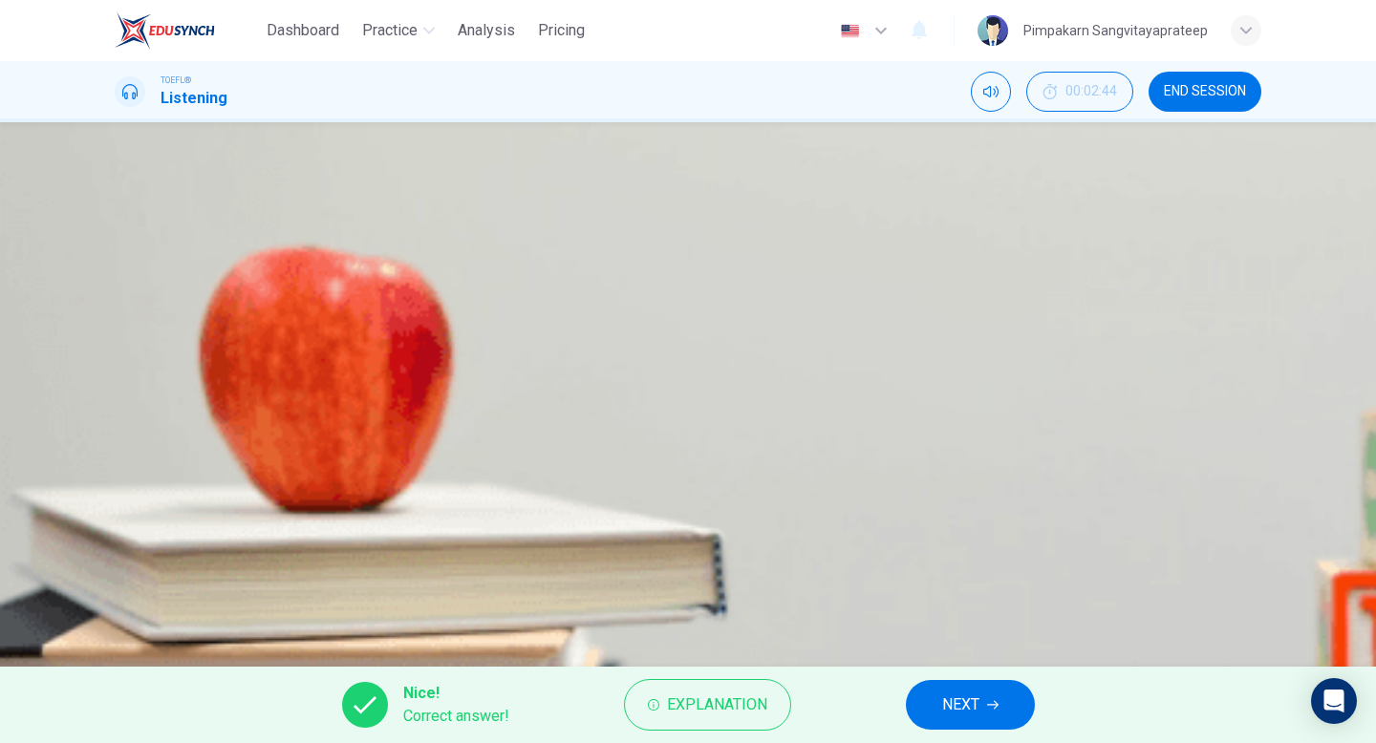
click at [976, 695] on span "NEXT" at bounding box center [960, 705] width 37 height 27
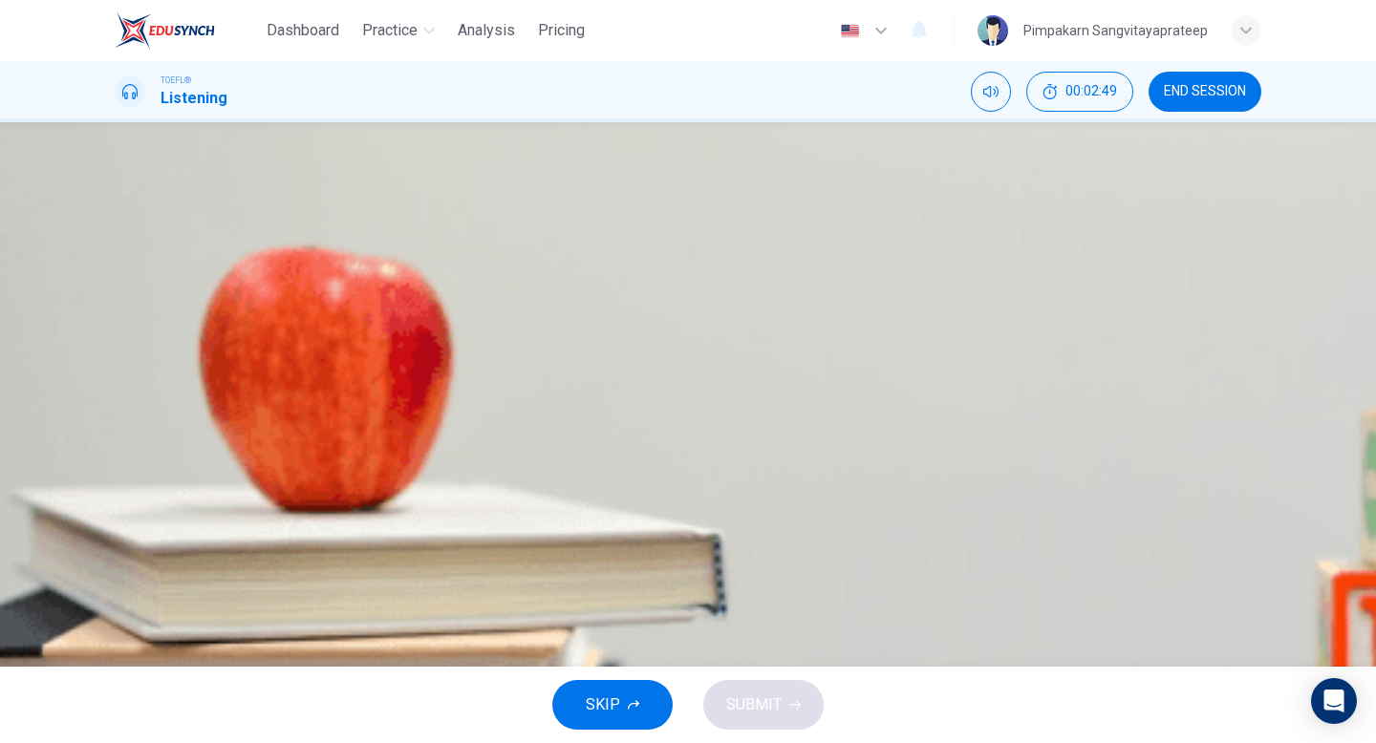
click at [285, 439] on span "None of the above" at bounding box center [222, 427] width 123 height 23
click at [800, 726] on button "SUBMIT" at bounding box center [763, 705] width 120 height 50
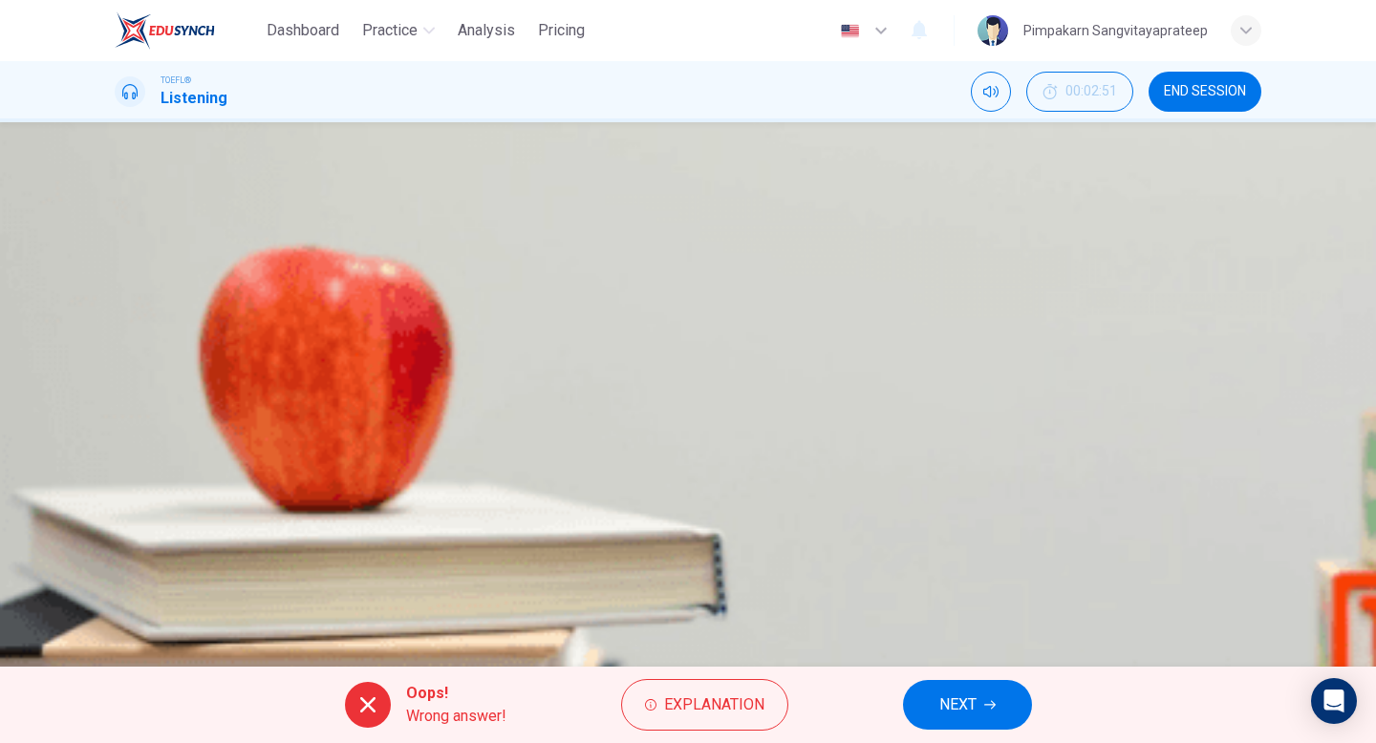
click at [971, 721] on button "NEXT" at bounding box center [967, 705] width 129 height 50
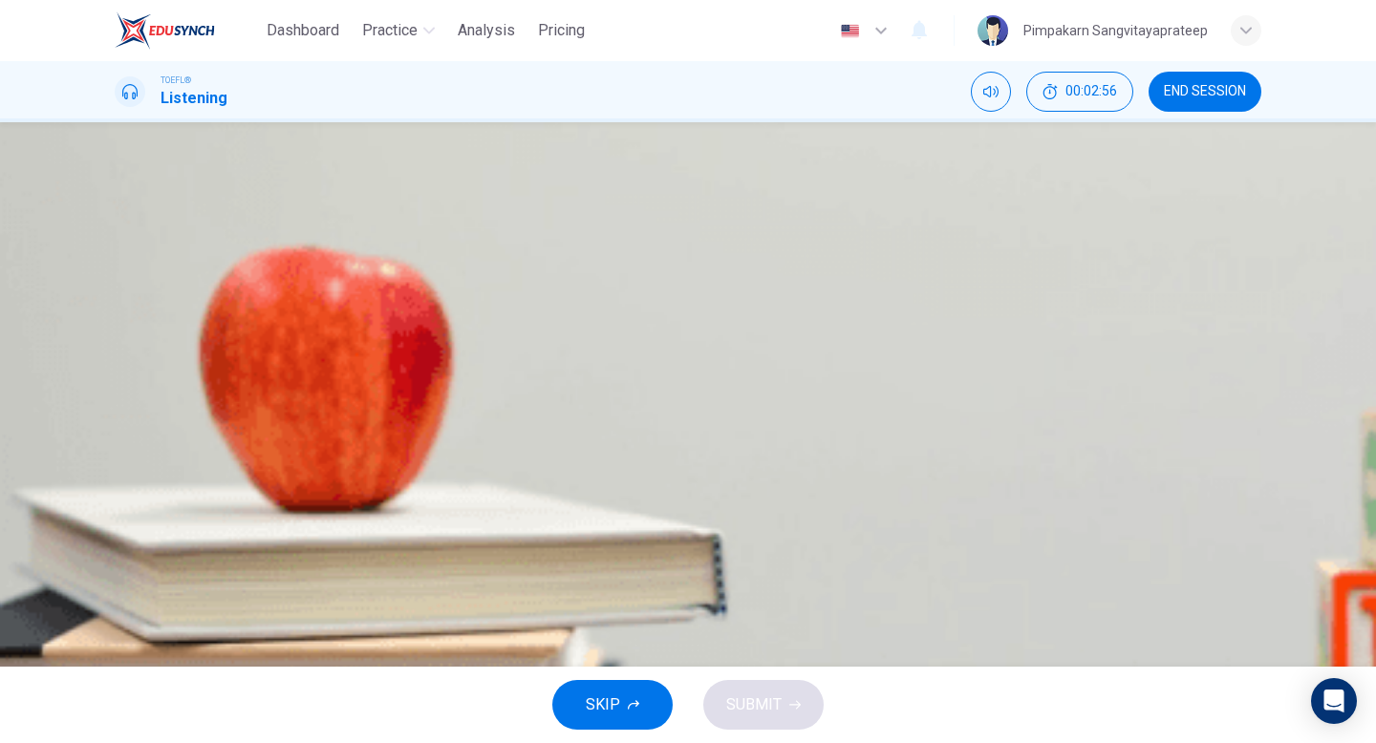
click at [481, 439] on span "To offer help since the student's grades are low" at bounding box center [320, 427] width 319 height 23
click at [766, 266] on button "A To tell him about an opportunity" at bounding box center [688, 284] width 1146 height 48
click at [769, 712] on span "SUBMIT" at bounding box center [753, 705] width 55 height 27
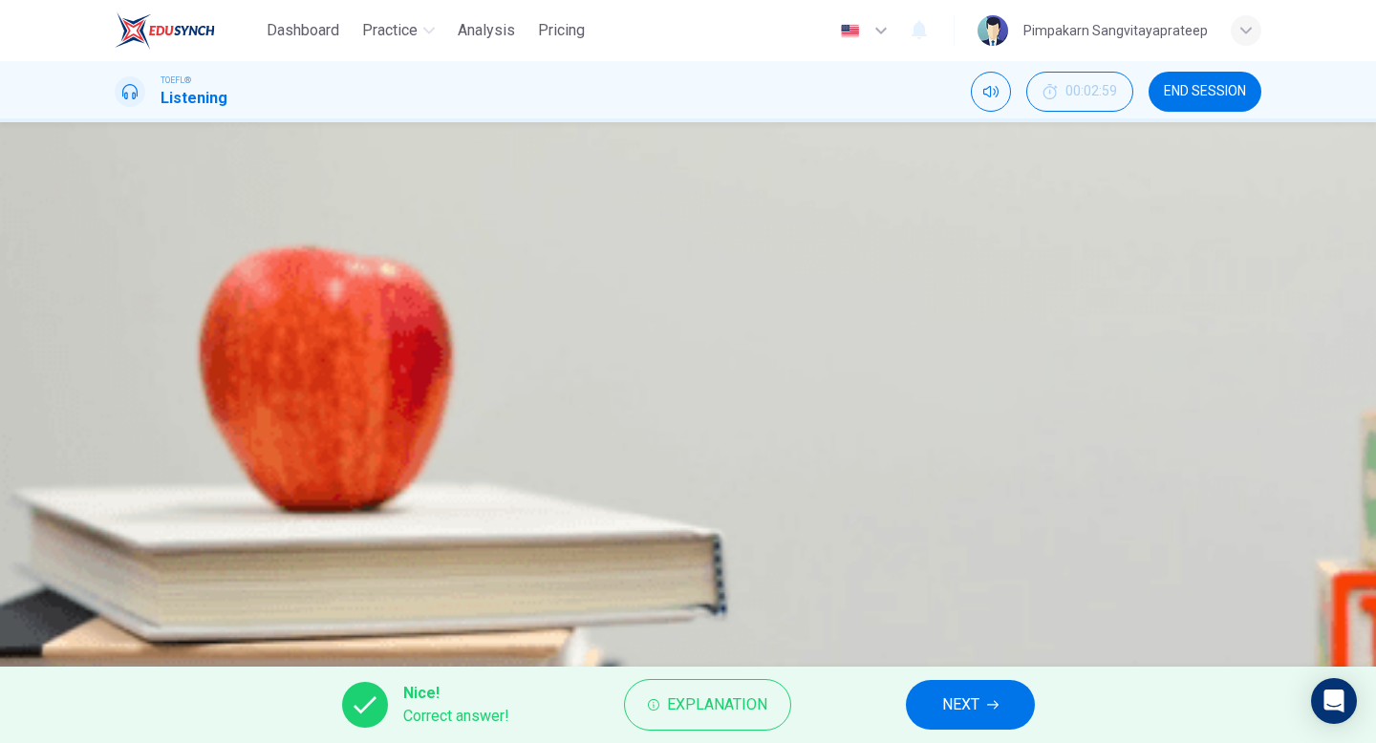
click at [982, 732] on div "Nice! Correct answer! Explanation NEXT" at bounding box center [688, 705] width 1376 height 76
click at [978, 697] on span "NEXT" at bounding box center [960, 705] width 37 height 27
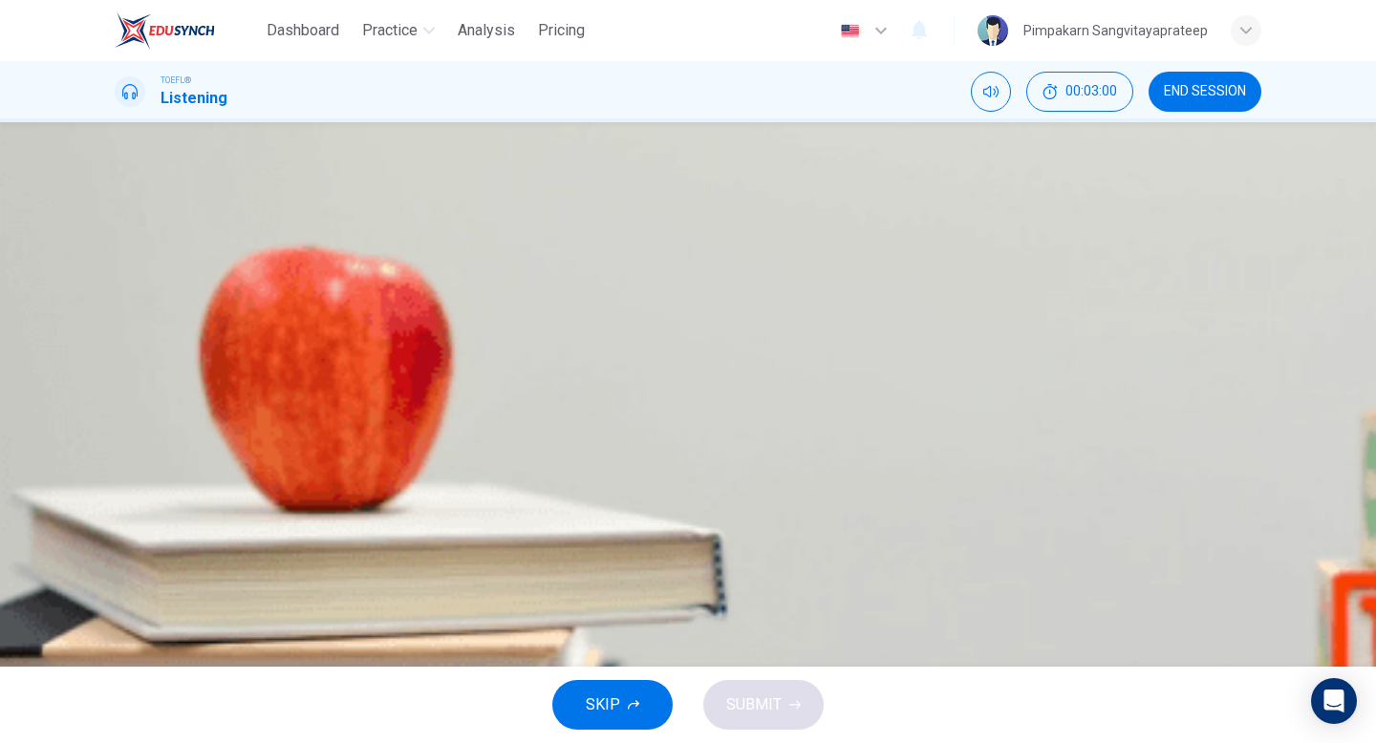
type input "97"
click at [139, 236] on icon "button" at bounding box center [128, 247] width 20 height 23
type input "0"
type input "98"
type input "9"
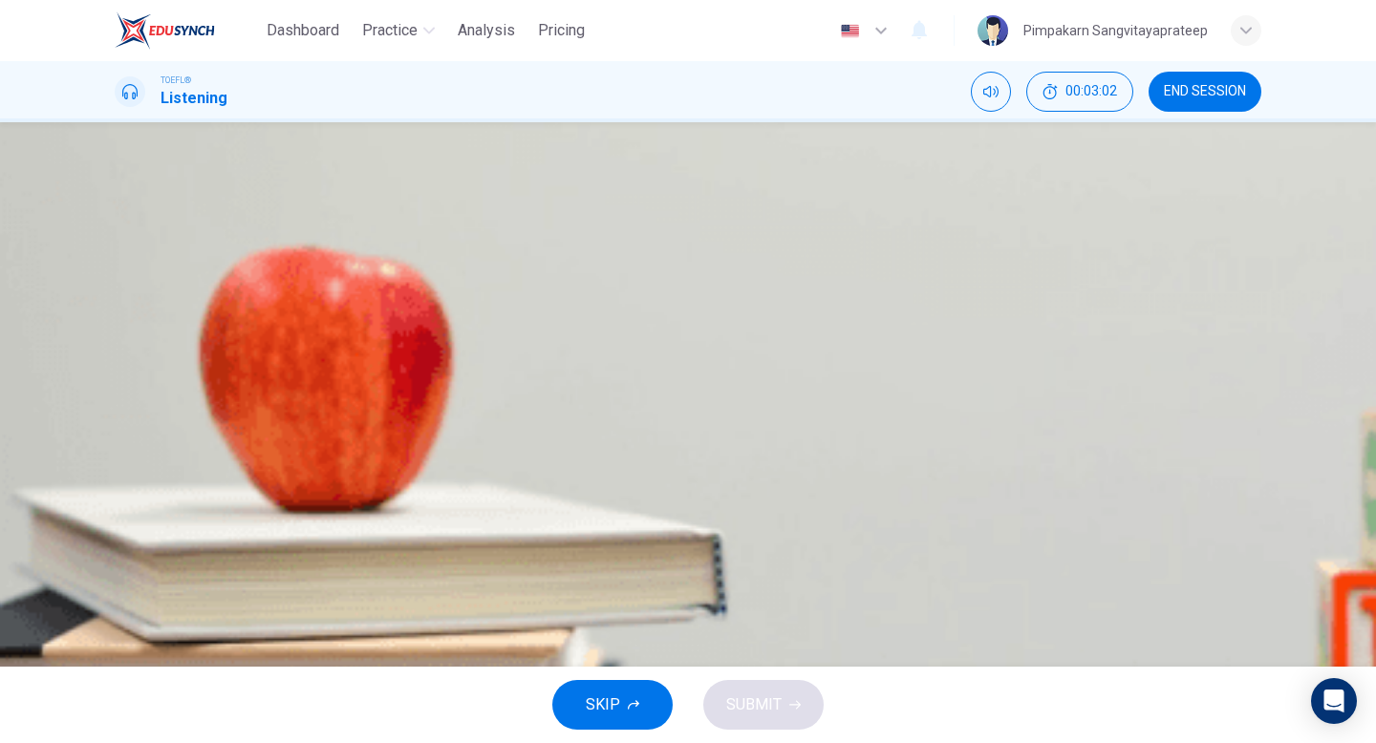
type input "98"
type input "18"
type input "99"
type input "26"
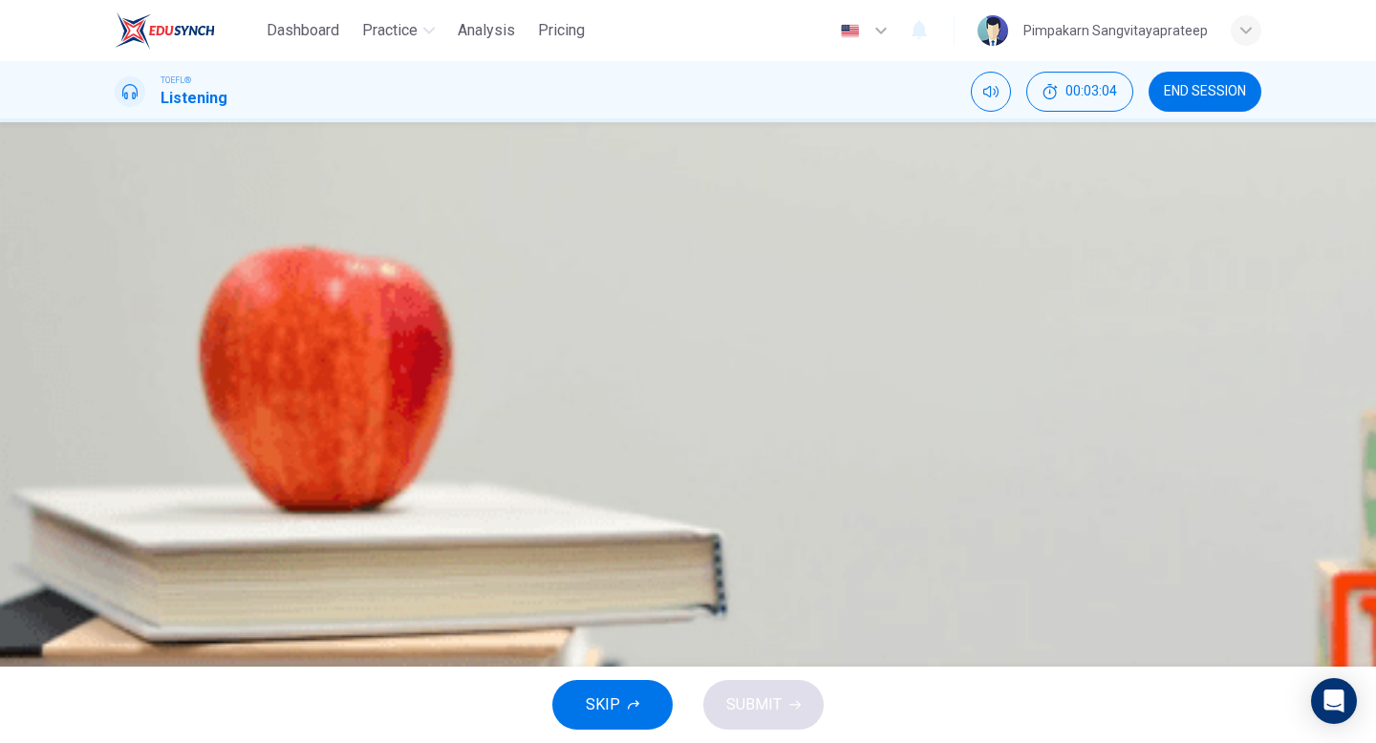
type input "99"
type input "35"
type input "0"
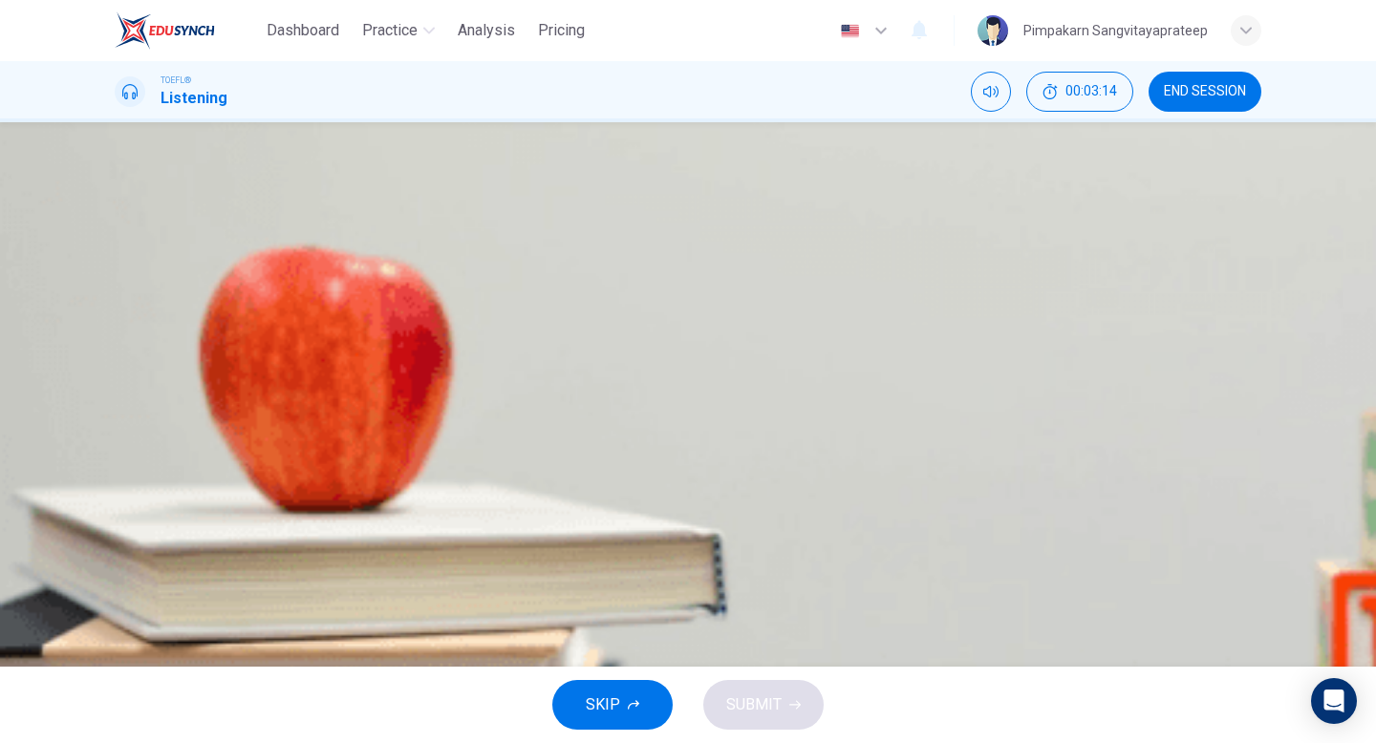
click at [458, 377] on span "To help the student fully realize the situation" at bounding box center [309, 388] width 296 height 23
click at [774, 710] on span "SUBMIT" at bounding box center [753, 705] width 55 height 27
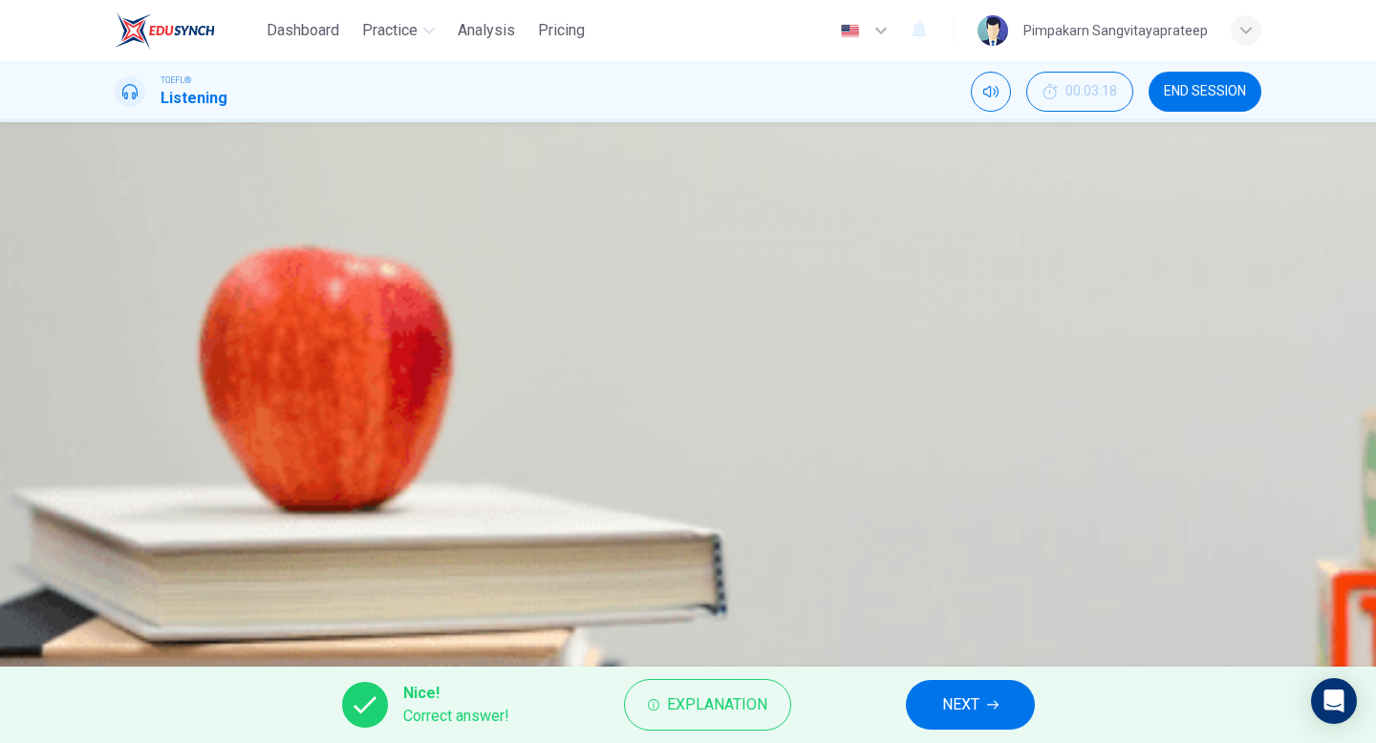
click at [924, 696] on button "NEXT" at bounding box center [970, 705] width 129 height 50
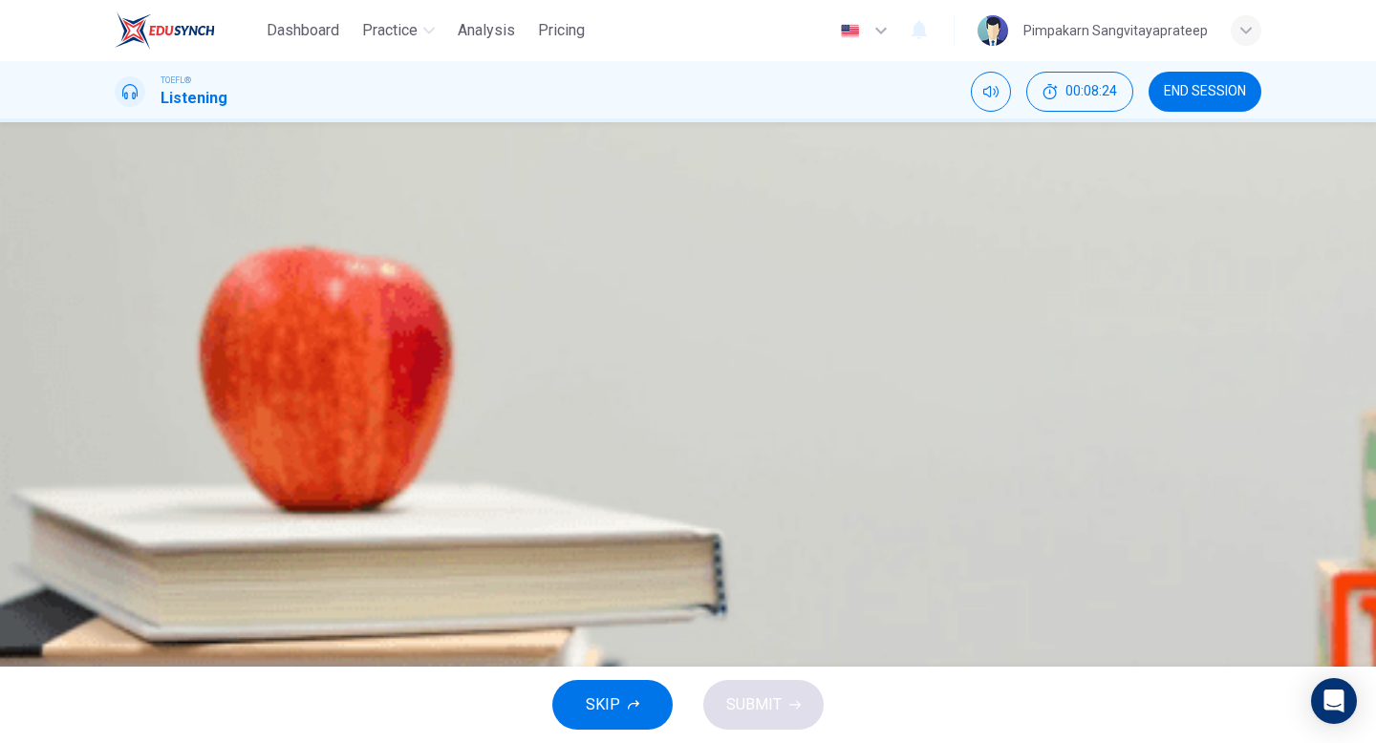
scroll to position [1, 0]
click at [1174, 85] on span "END SESSION" at bounding box center [1205, 91] width 82 height 15
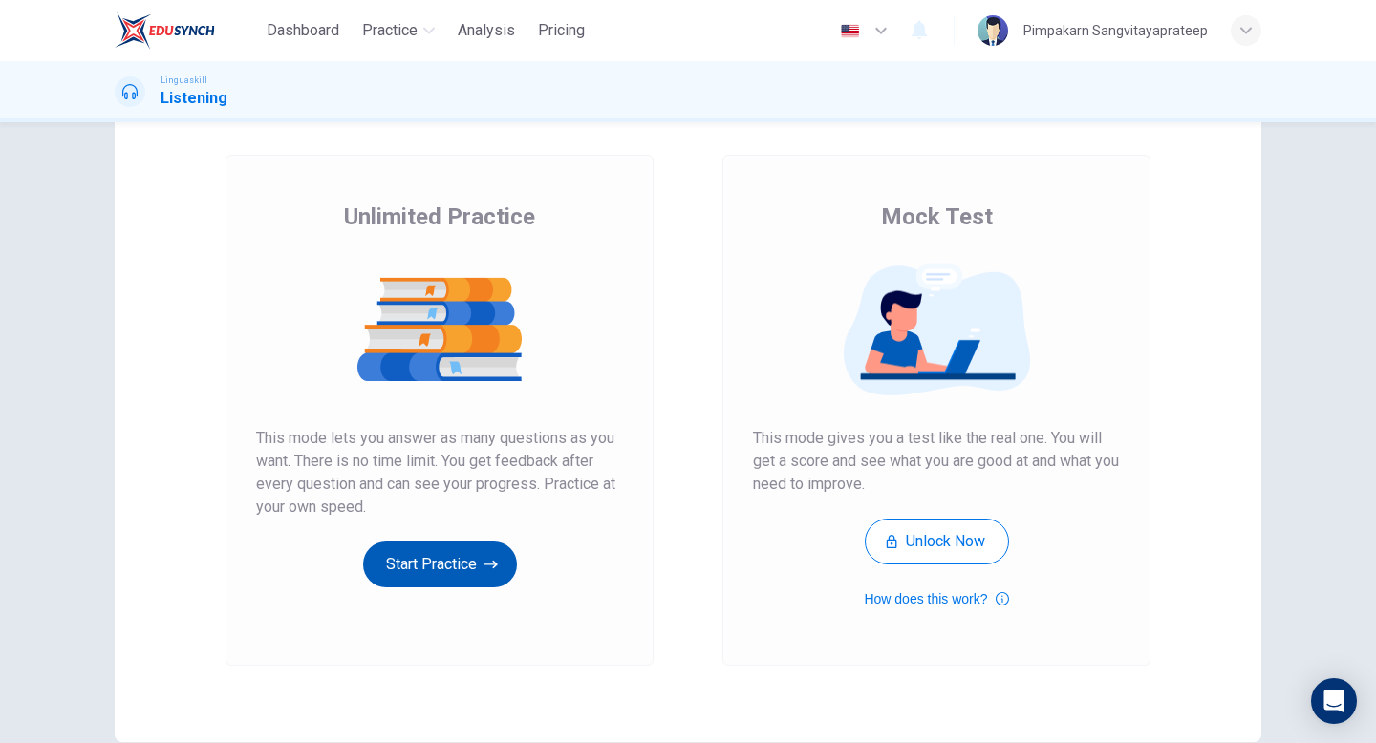
scroll to position [114, 0]
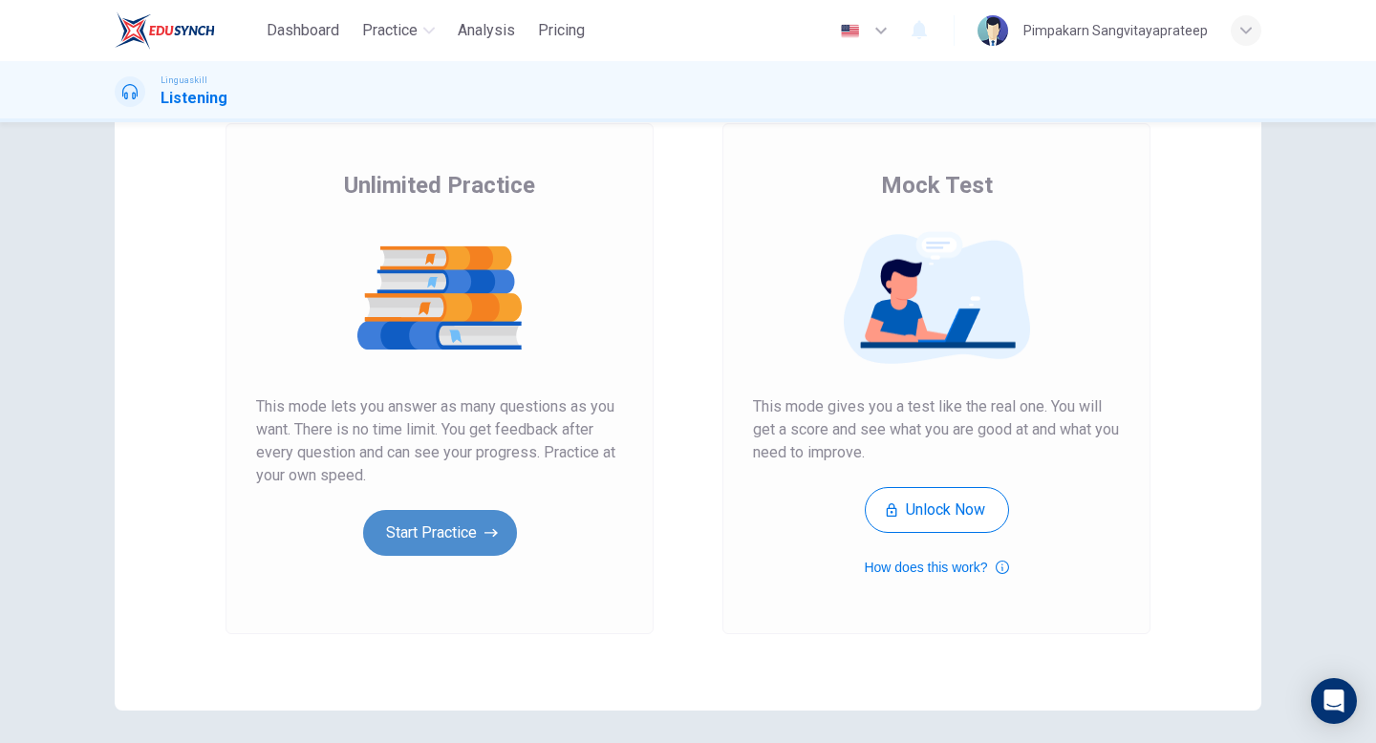
click at [451, 533] on button "Start Practice" at bounding box center [440, 533] width 154 height 46
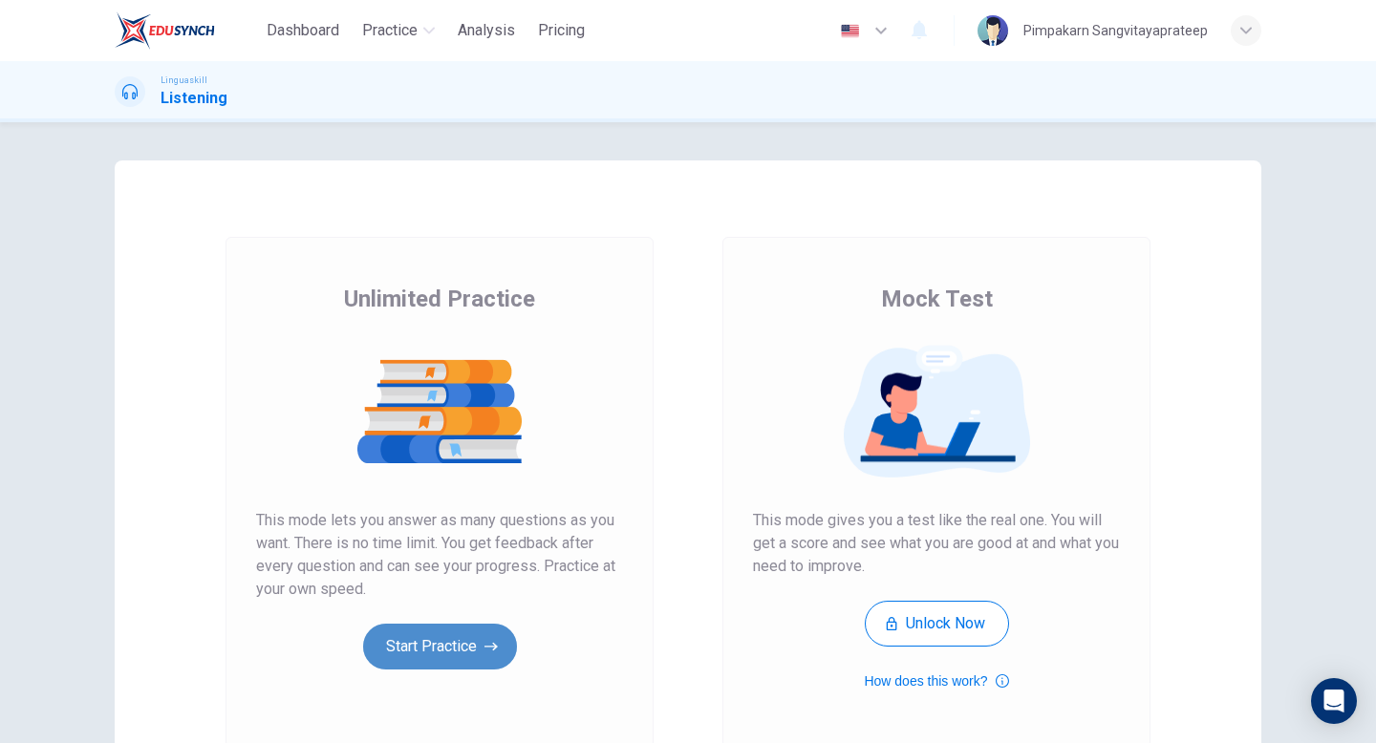
click at [419, 653] on button "Start Practice" at bounding box center [440, 647] width 154 height 46
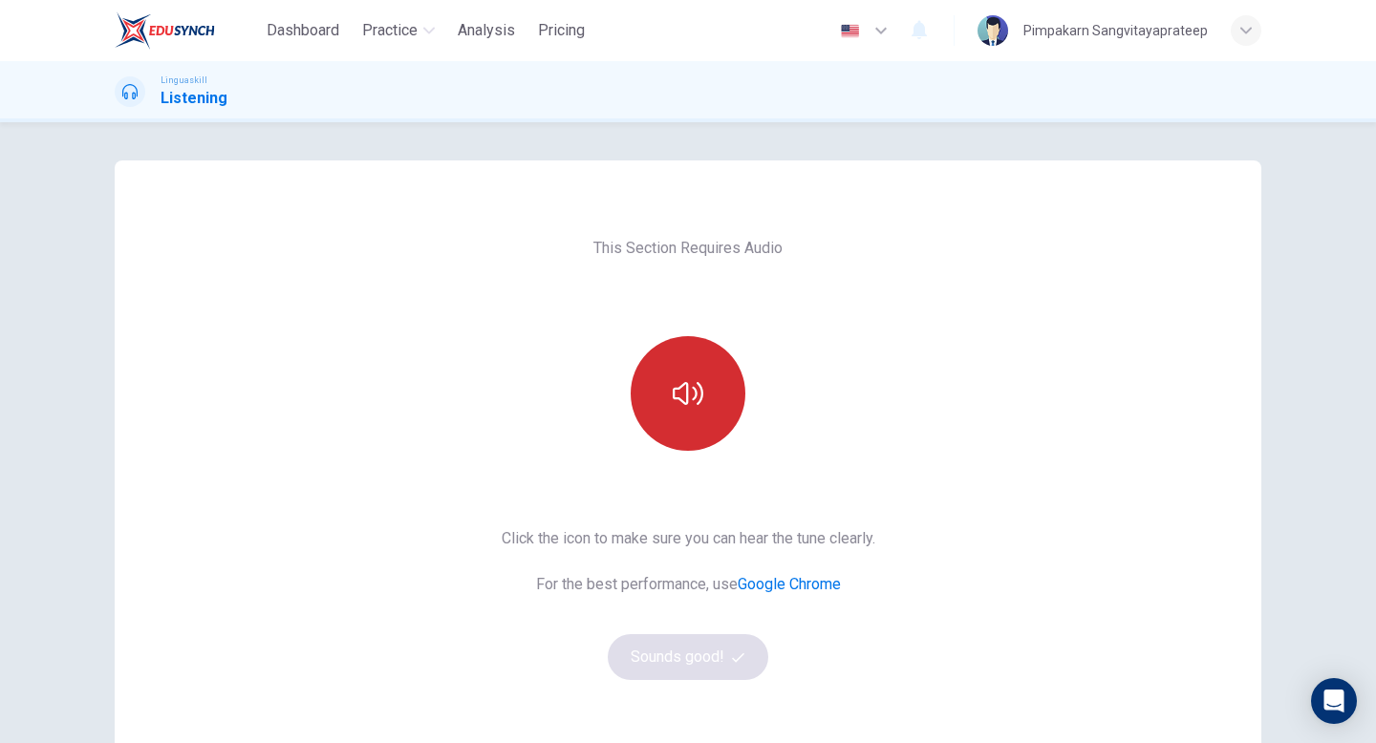
click at [685, 391] on icon "button" at bounding box center [688, 393] width 31 height 31
click at [685, 395] on icon "button" at bounding box center [688, 393] width 31 height 31
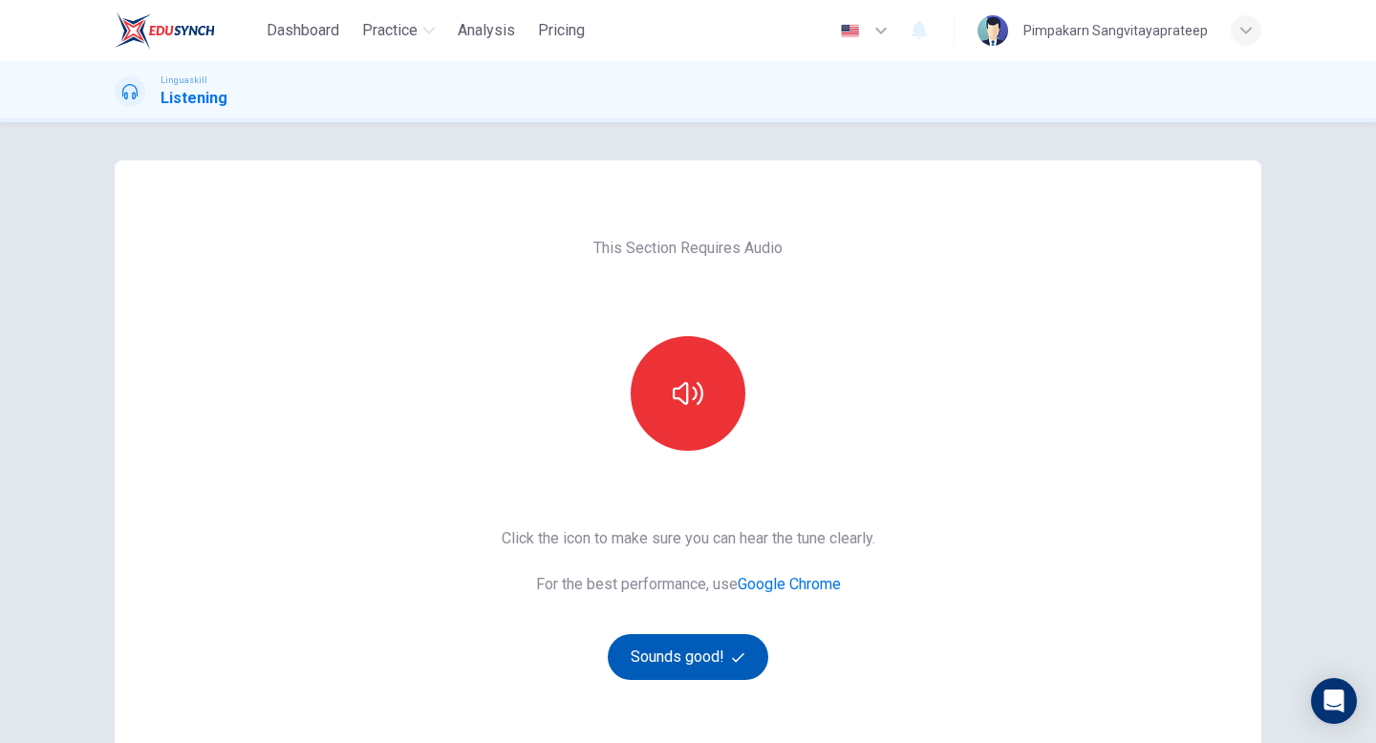
click at [686, 664] on button "Sounds good!" at bounding box center [688, 657] width 161 height 46
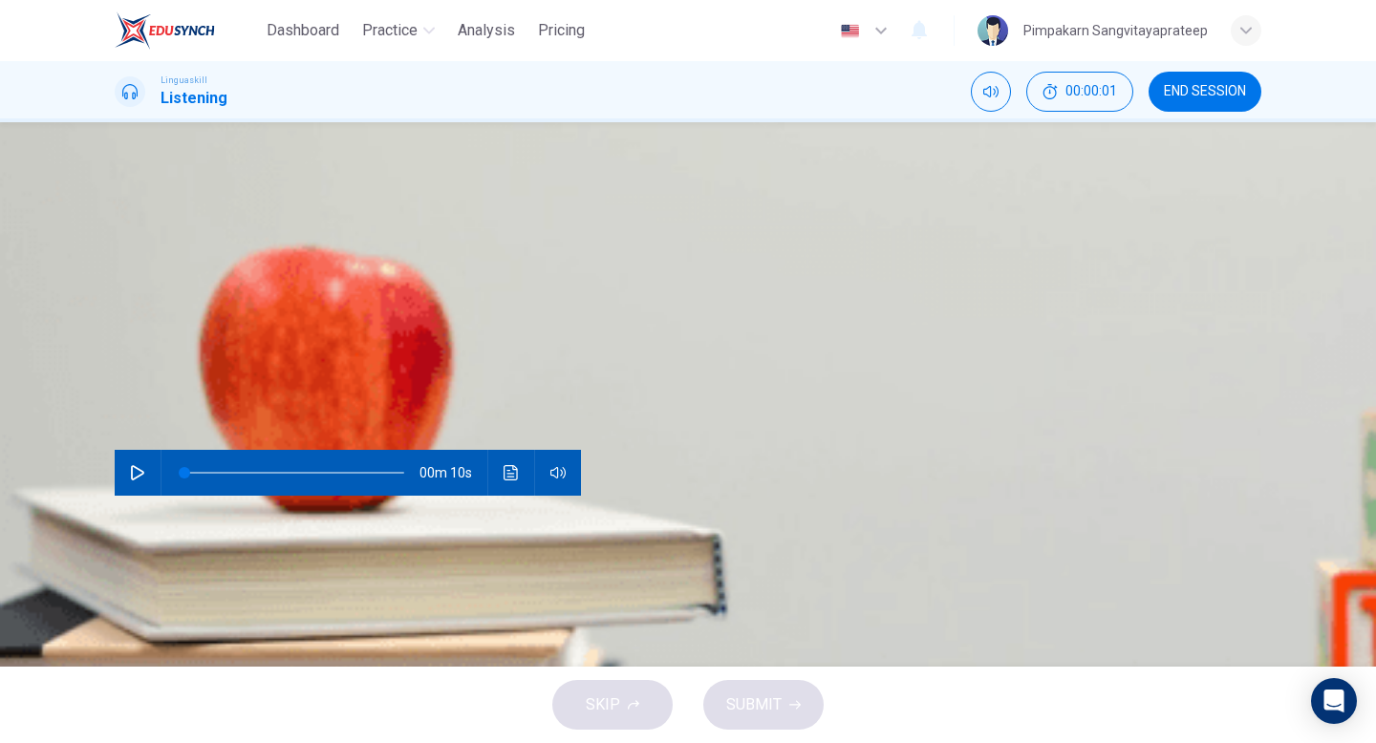
click at [149, 450] on button "button" at bounding box center [137, 473] width 31 height 46
click at [263, 297] on button "B Salad" at bounding box center [225, 280] width 75 height 34
type input "0"
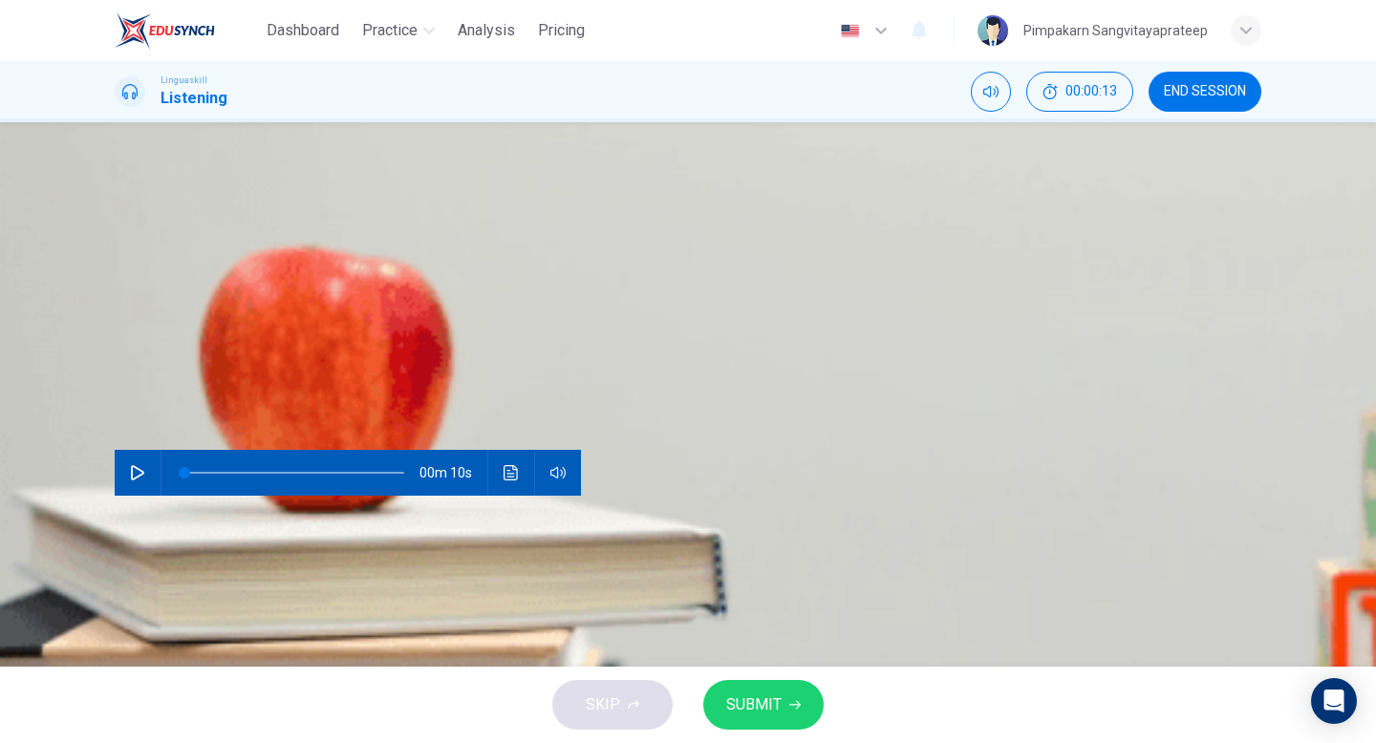
scroll to position [0, 0]
